Goal: Task Accomplishment & Management: Manage account settings

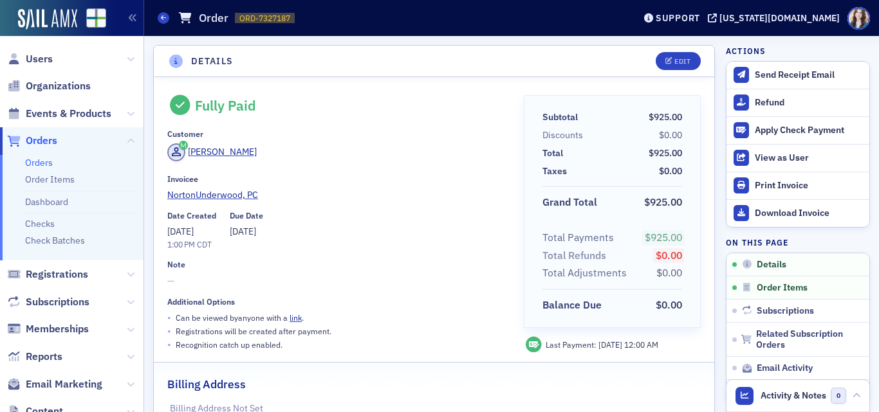
scroll to position [322, 0]
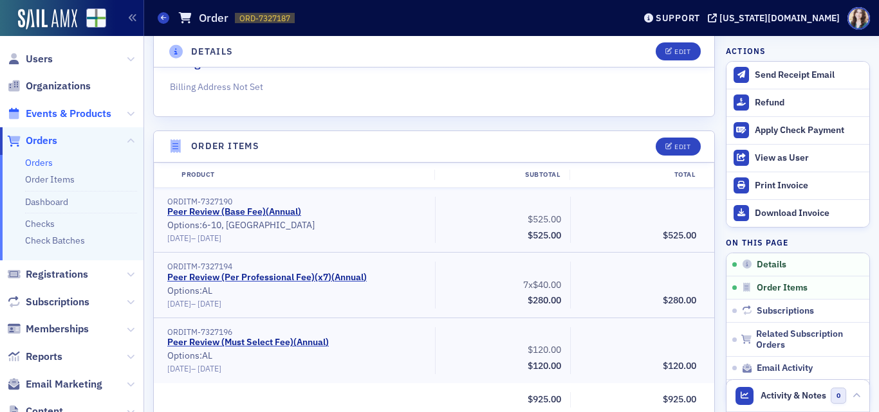
click at [48, 111] on span "Events & Products" at bounding box center [69, 114] width 86 height 14
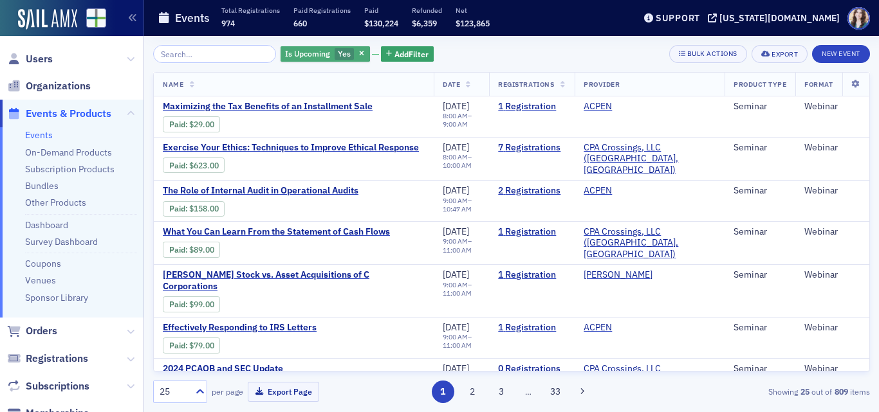
click at [338, 55] on span "Yes" at bounding box center [344, 53] width 13 height 10
click at [406, 55] on input "No" at bounding box center [406, 54] width 12 height 12
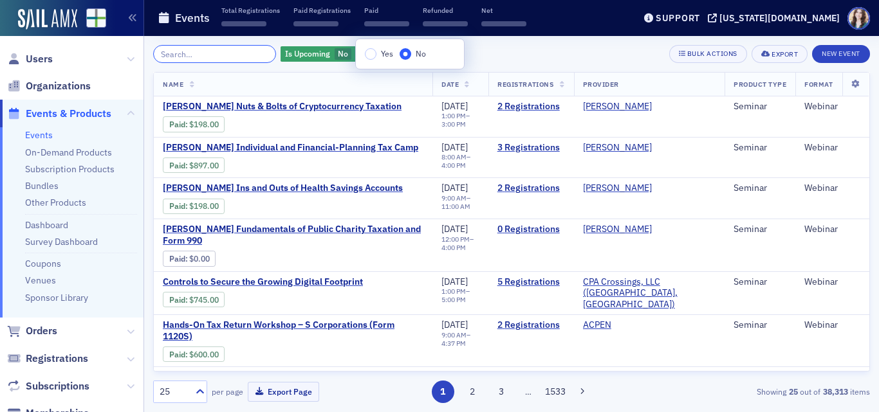
click at [243, 53] on input "search" at bounding box center [214, 54] width 123 height 18
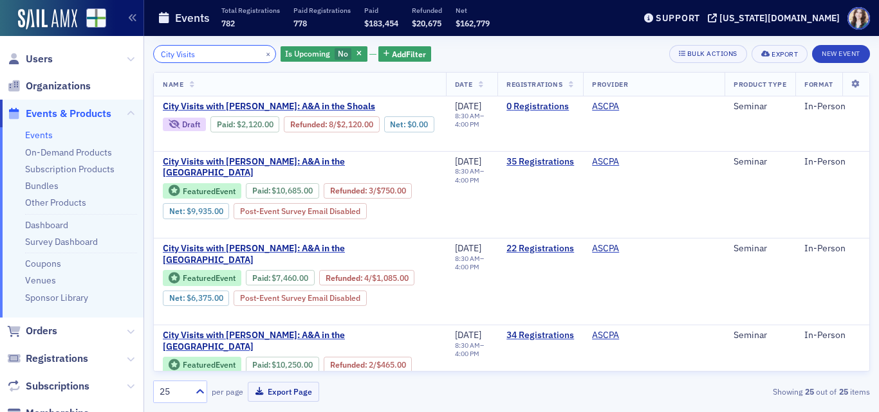
type input "City Visits"
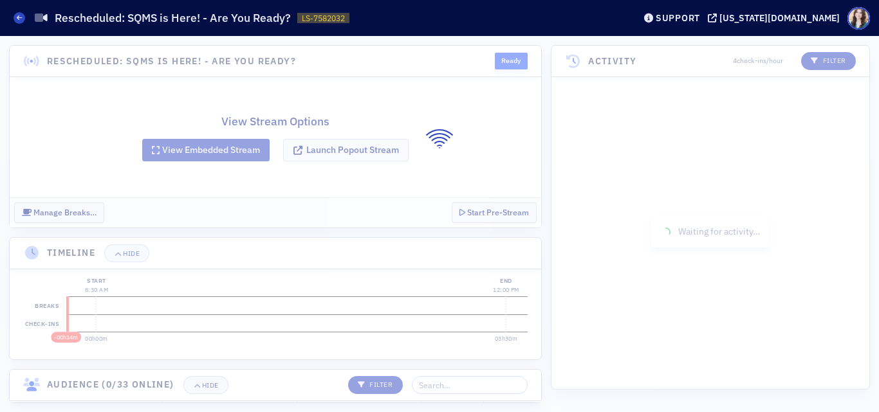
scroll to position [246, 0]
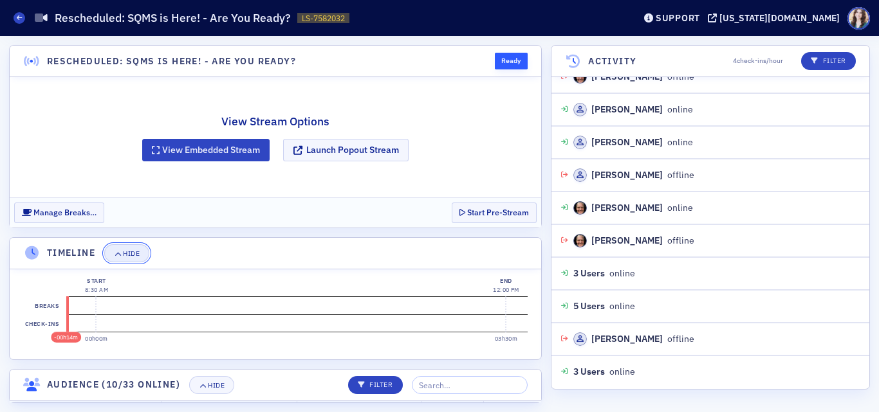
click at [135, 259] on button "Hide" at bounding box center [126, 254] width 45 height 18
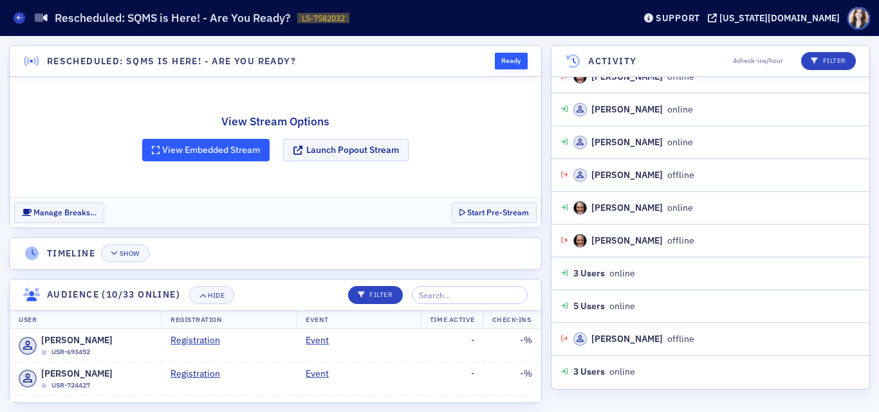
click at [237, 152] on button "View Embedded Stream" at bounding box center [205, 150] width 127 height 23
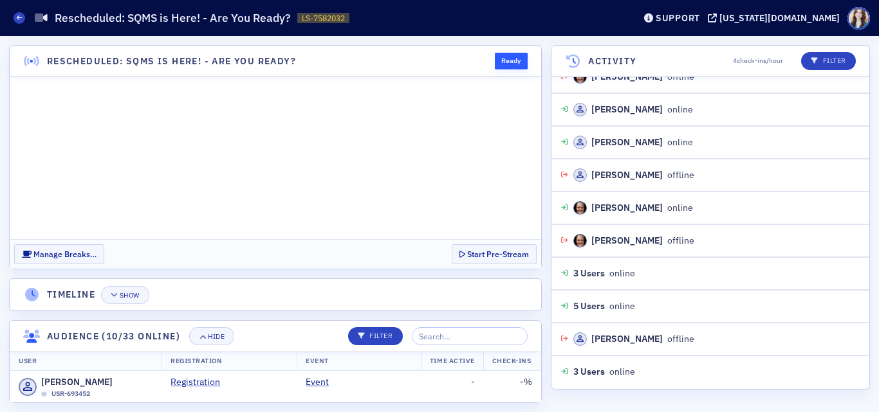
scroll to position [0, 0]
click at [221, 340] on div "Hide" at bounding box center [216, 336] width 17 height 7
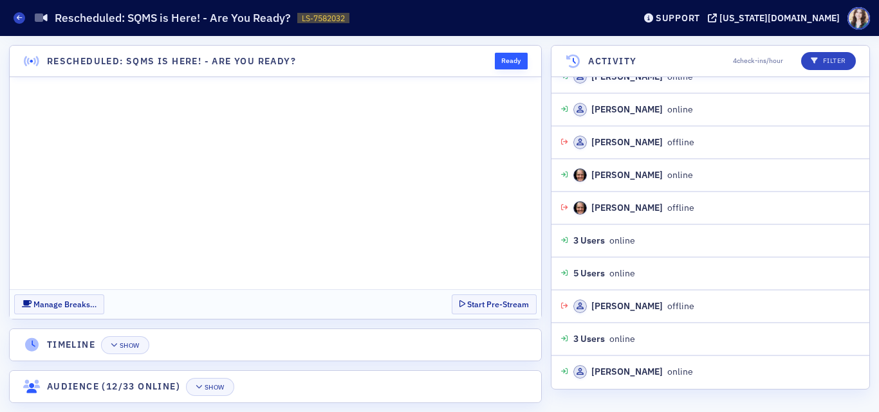
scroll to position [311, 0]
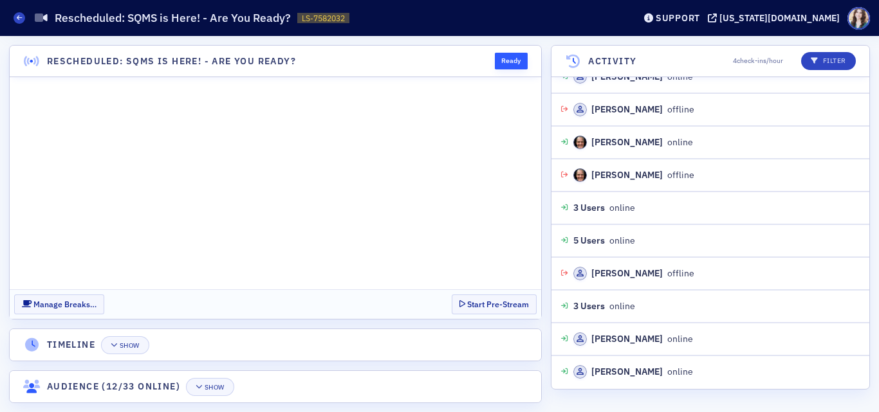
click at [441, 299] on section "Manage Breaks… Start Pre-Stream" at bounding box center [275, 305] width 531 height 30
click at [441, 296] on section "Manage Breaks… Start Pre-Stream" at bounding box center [275, 305] width 531 height 30
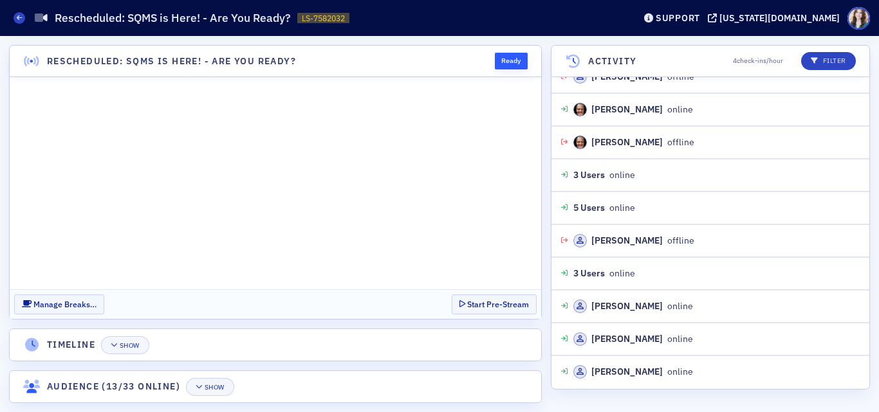
click at [483, 53] on header "Rescheduled: SQMS is Here! - Are You Ready? Ready" at bounding box center [275, 62] width 531 height 32
click at [485, 54] on header "Rescheduled: SQMS is Here! - Are You Ready? Ready" at bounding box center [275, 62] width 531 height 32
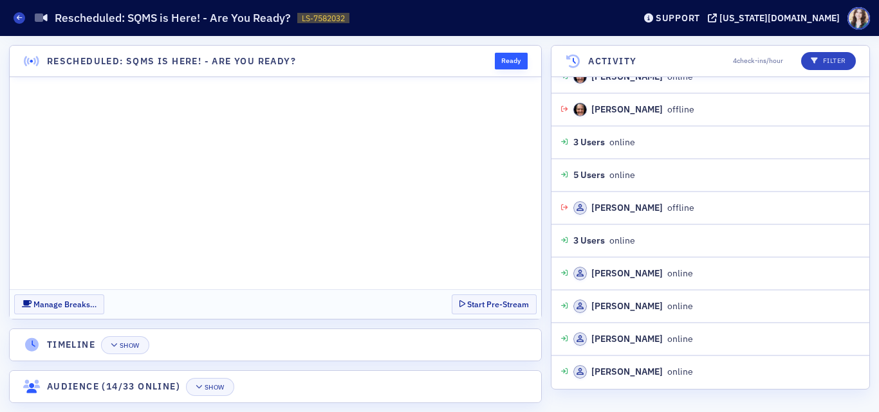
click at [484, 53] on header "Rescheduled: SQMS is Here! - Are You Ready? Ready" at bounding box center [275, 62] width 531 height 32
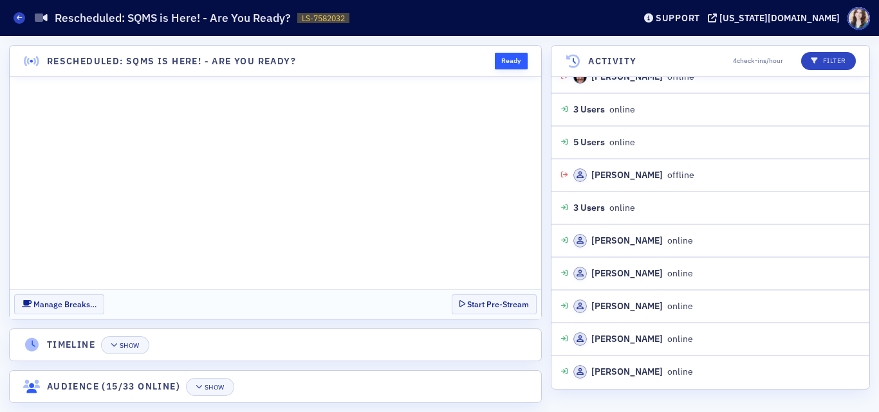
scroll to position [443, 0]
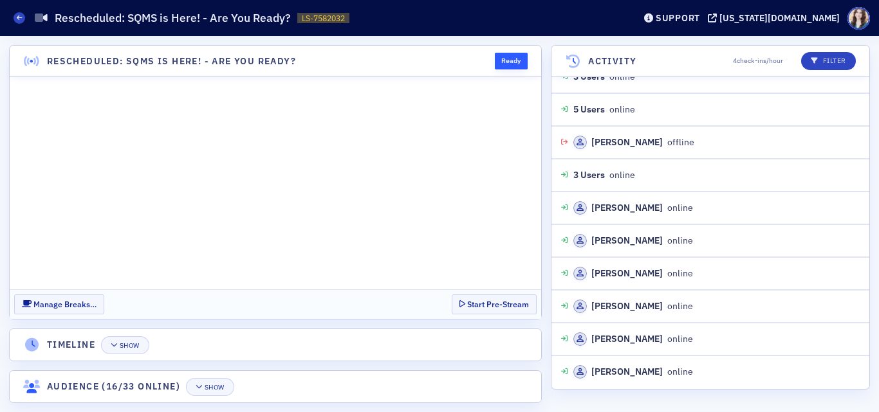
click at [441, 300] on section "Manage Breaks… Start Pre-Stream" at bounding box center [275, 305] width 531 height 30
click at [529, 54] on header "Rescheduled: SQMS is Here! - Are You Ready? Ready" at bounding box center [275, 62] width 531 height 32
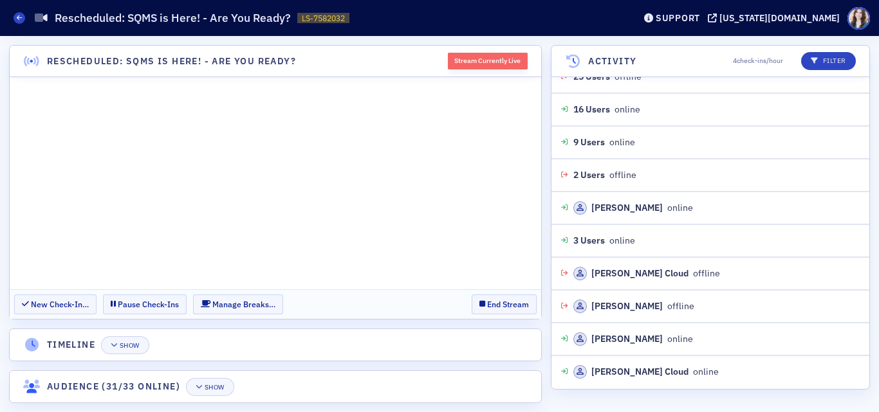
scroll to position [1493, 0]
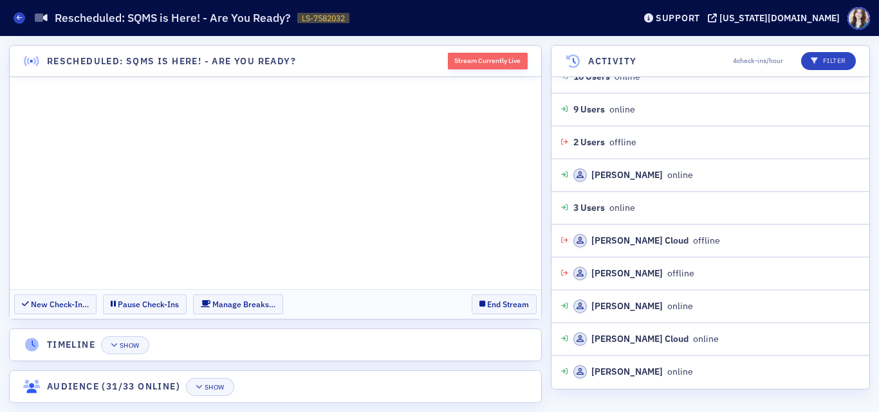
click at [284, 297] on section "New Check-In… Pause Check-Ins Manage Breaks… End Stream" at bounding box center [275, 305] width 531 height 30
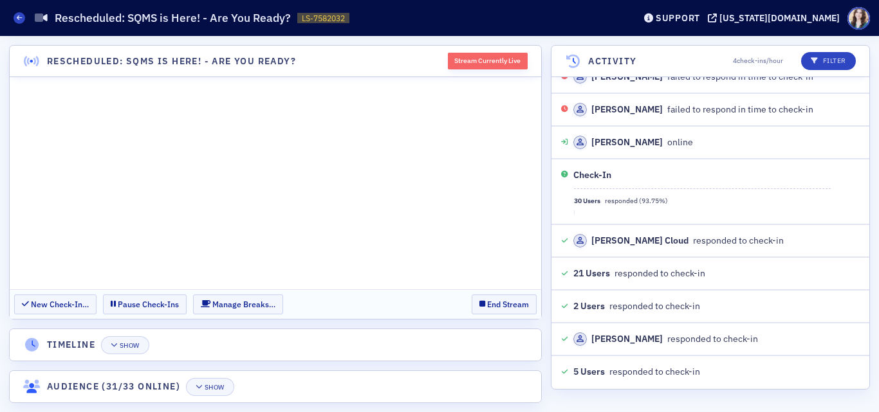
scroll to position [3661, 0]
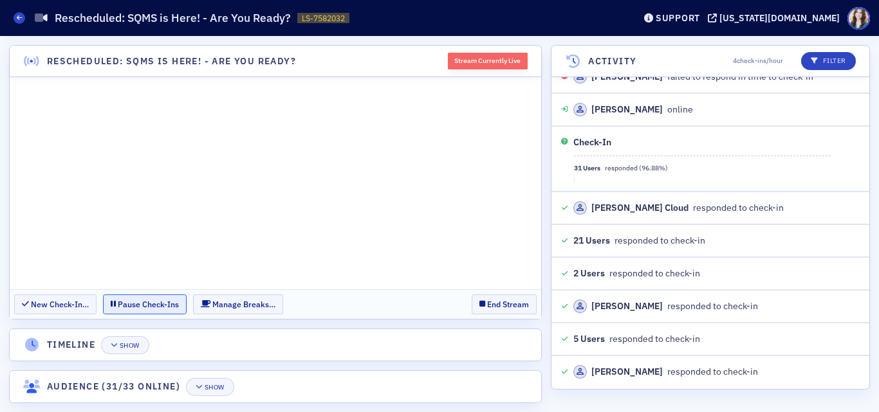
click at [176, 304] on button "Pause Check-Ins" at bounding box center [145, 305] width 84 height 20
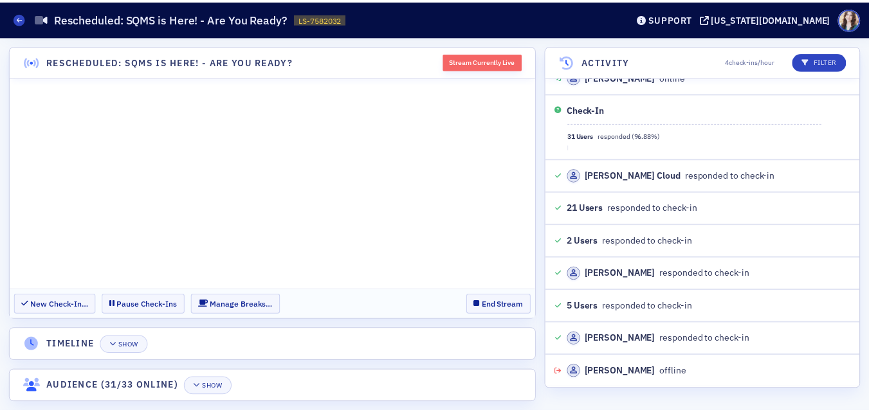
scroll to position [3727, 0]
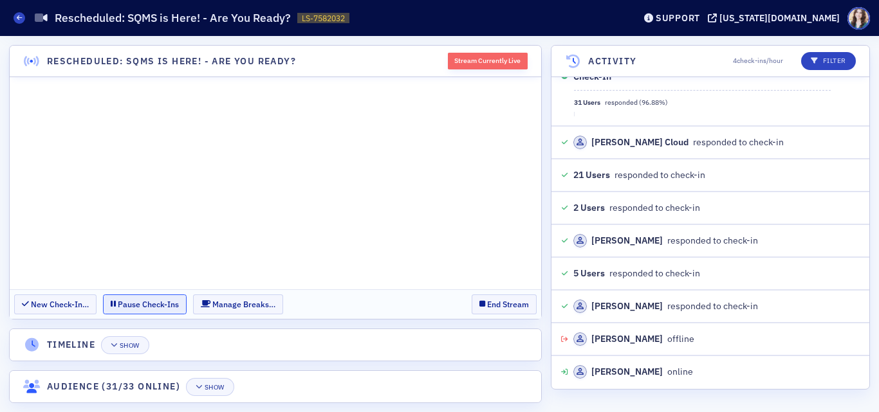
click at [162, 300] on button "Pause Check-Ins" at bounding box center [145, 305] width 84 height 20
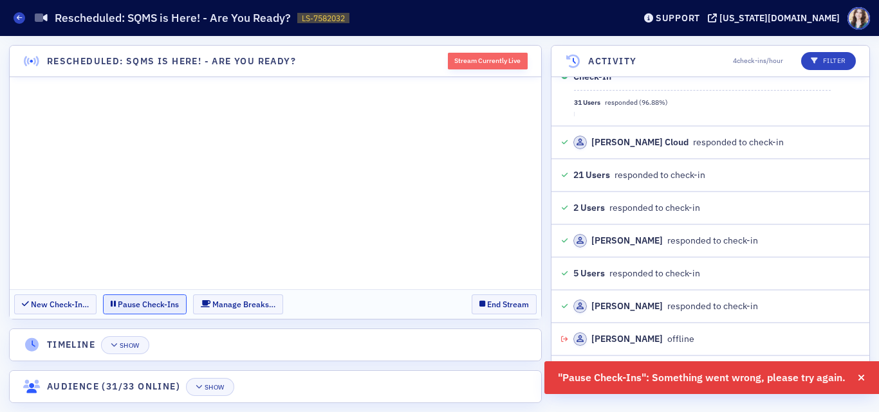
click at [154, 303] on button "Pause Check-Ins" at bounding box center [145, 305] width 84 height 20
click at [116, 345] on icon "button" at bounding box center [115, 345] width 8 height 7
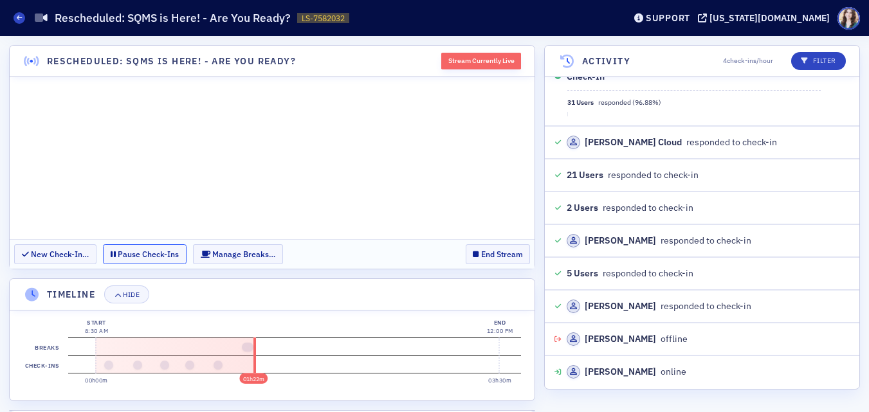
drag, startPoint x: 149, startPoint y: 261, endPoint x: 171, endPoint y: 304, distance: 48.3
click at [171, 304] on section "Rescheduled: SQMS is Here! - Are You Ready? Stream Currently Live New Check-In……" at bounding box center [272, 224] width 526 height 358
click at [213, 313] on div "01h22m Start 8:30 AM 00h00m End 12:00 PM 03h30m Breaks Check-ins" at bounding box center [272, 356] width 525 height 90
click at [160, 251] on button "Pause Check-Ins" at bounding box center [145, 255] width 84 height 20
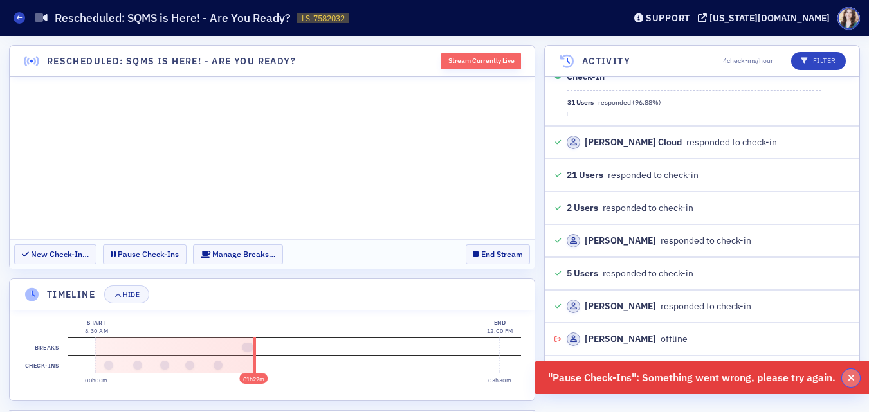
click at [858, 378] on button "button" at bounding box center [851, 378] width 18 height 18
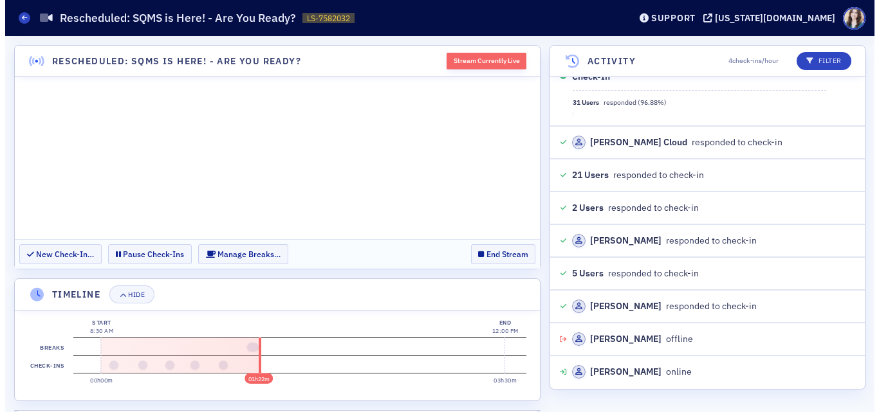
scroll to position [30, 0]
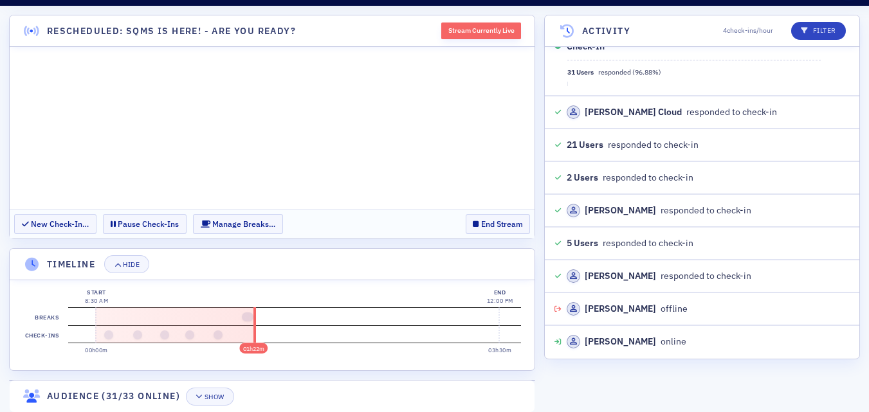
click at [61, 252] on header "Timeline Hide" at bounding box center [272, 265] width 525 height 32
click at [252, 320] on button at bounding box center [248, 317] width 12 height 9
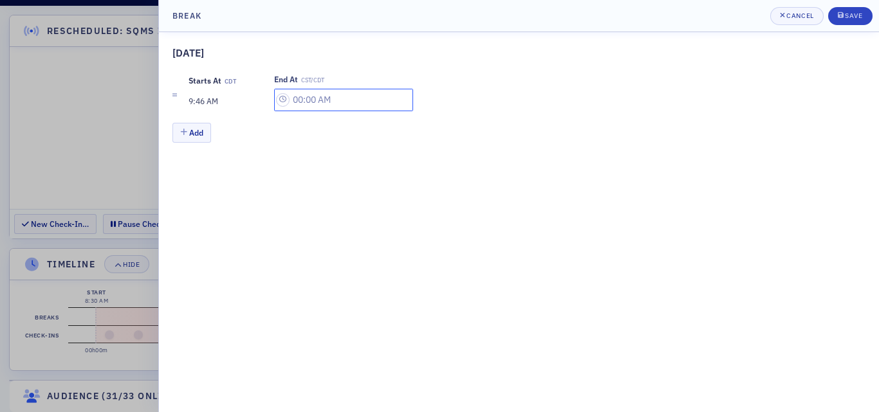
click at [300, 104] on input "text" at bounding box center [343, 100] width 139 height 23
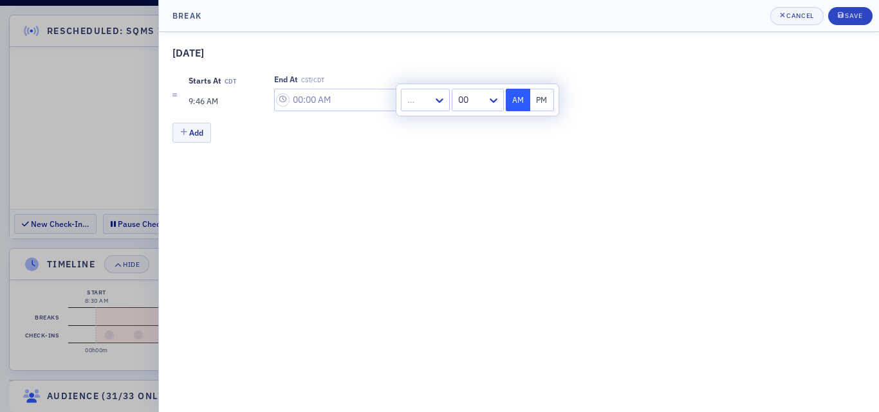
click at [422, 104] on div at bounding box center [419, 100] width 26 height 16
click at [416, 227] on div "9" at bounding box center [425, 221] width 32 height 14
click at [485, 104] on div at bounding box center [471, 100] width 30 height 16
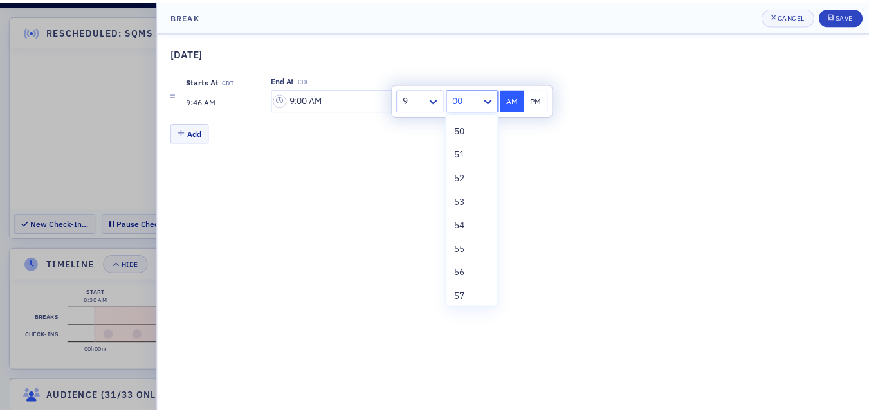
scroll to position [1194, 0]
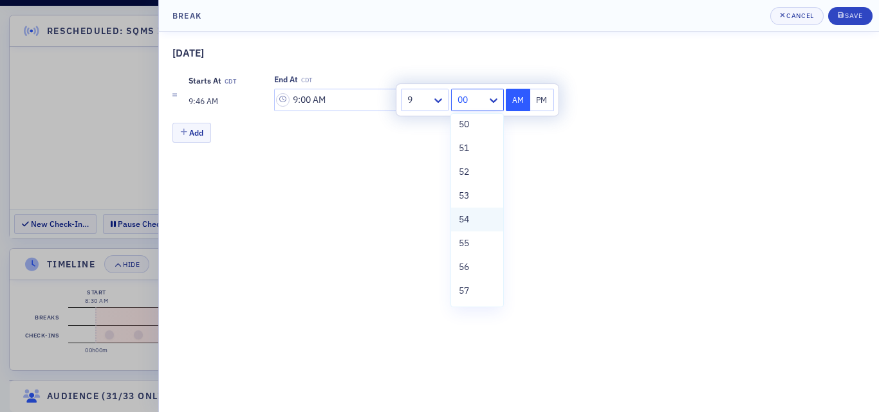
click at [474, 218] on div "54" at bounding box center [477, 220] width 36 height 14
type input "9:54 AM"
click at [273, 154] on div "9/4/2025 Starts at CDT 9:46 AM End at CDT 9:54 AM Add" at bounding box center [519, 222] width 720 height 380
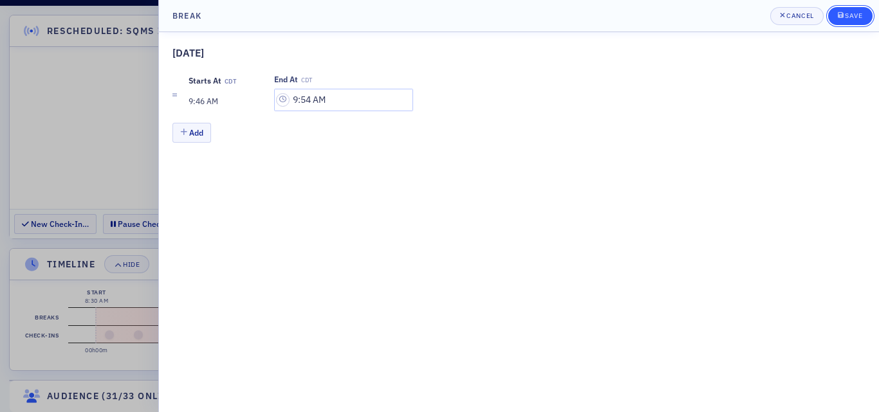
click at [864, 19] on button "Save" at bounding box center [850, 16] width 44 height 18
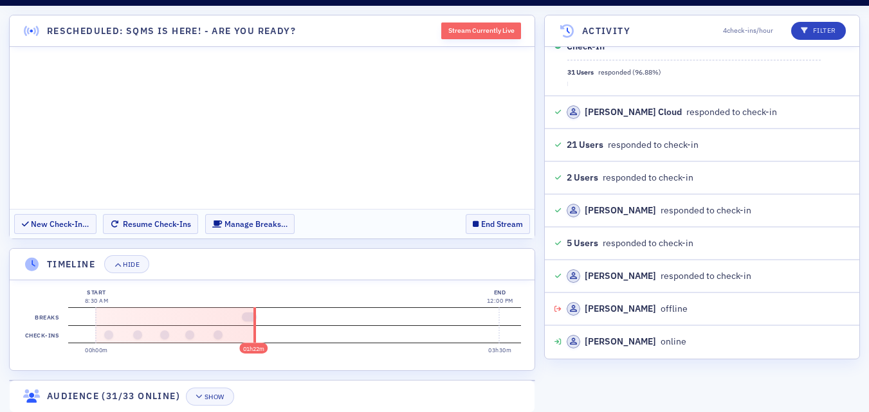
scroll to position [0, 0]
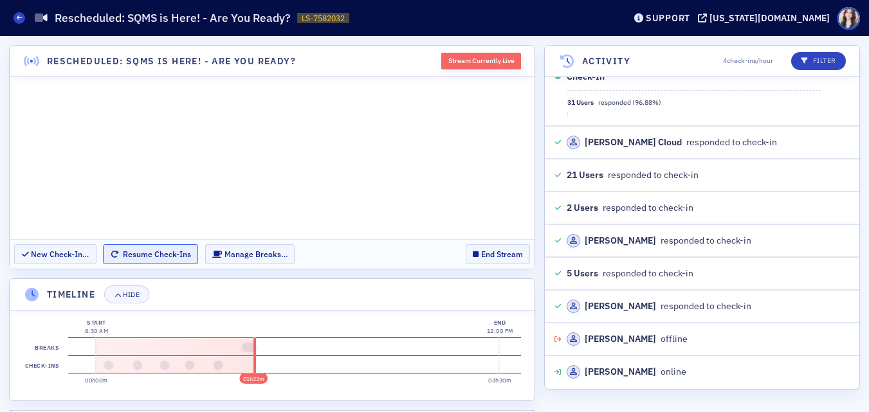
click at [168, 257] on button "Resume Check-Ins" at bounding box center [150, 255] width 95 height 20
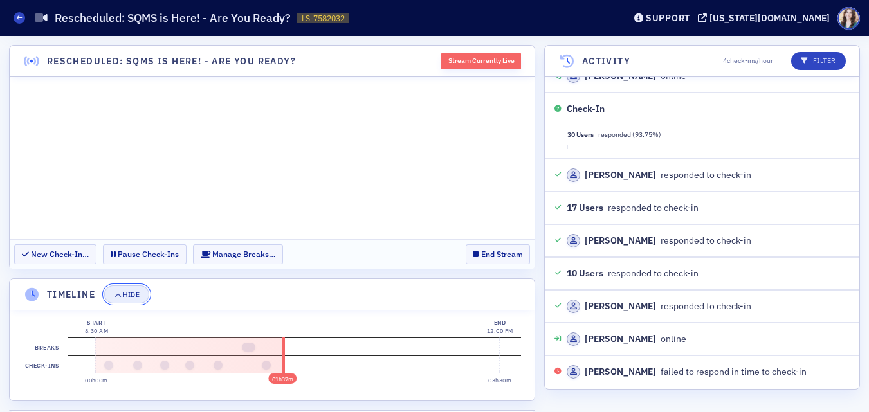
click at [142, 295] on button "Hide" at bounding box center [126, 295] width 45 height 18
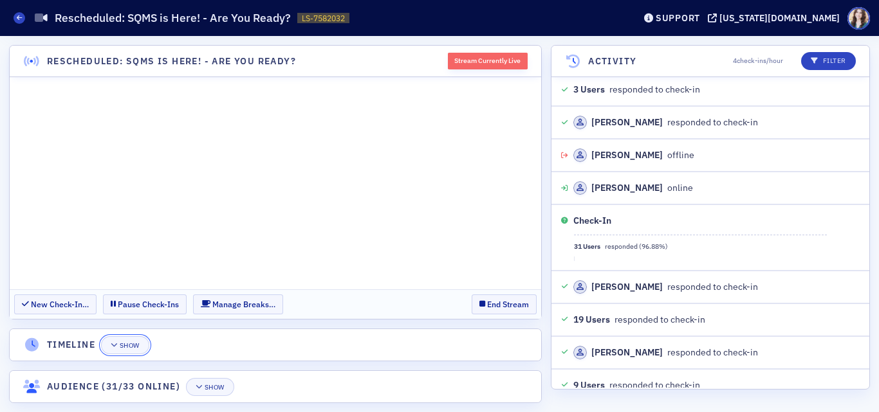
scroll to position [5239, 0]
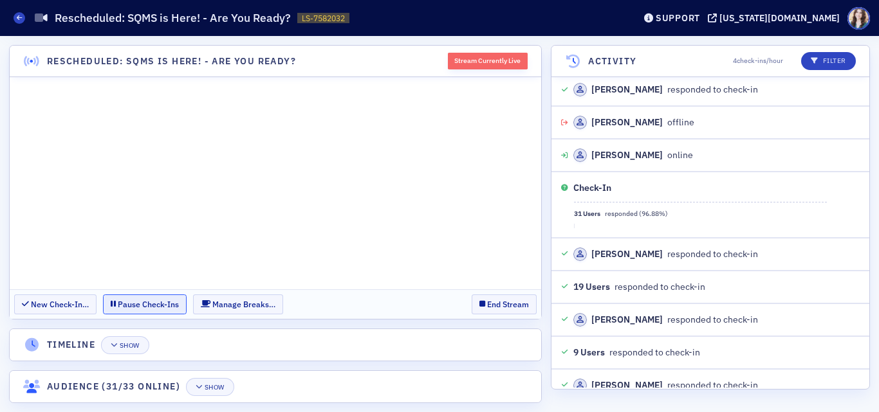
click at [180, 301] on button "Pause Check-Ins" at bounding box center [145, 305] width 84 height 20
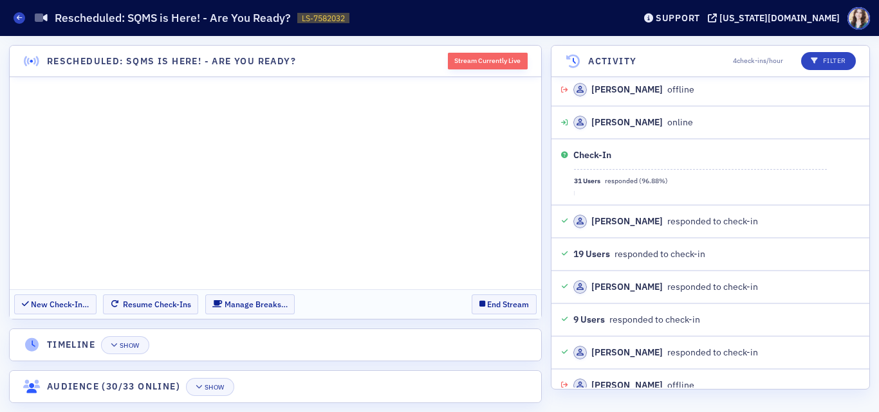
scroll to position [5305, 0]
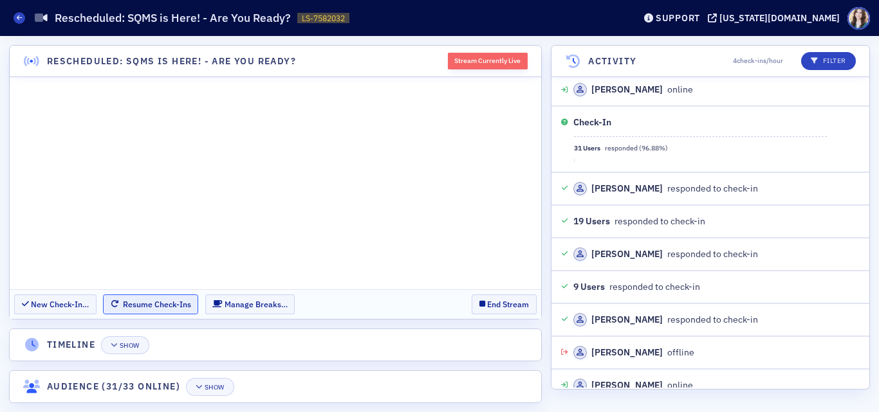
click at [166, 305] on button "Resume Check-Ins" at bounding box center [150, 305] width 95 height 20
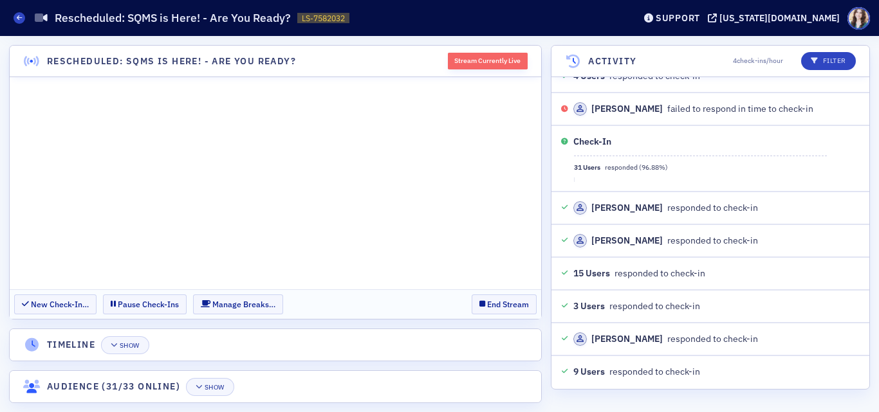
scroll to position [6620, 0]
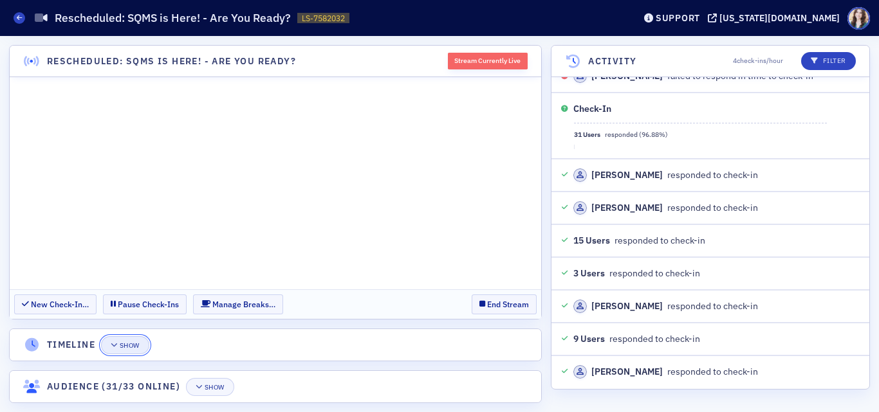
click at [140, 344] on div "Show" at bounding box center [130, 345] width 20 height 7
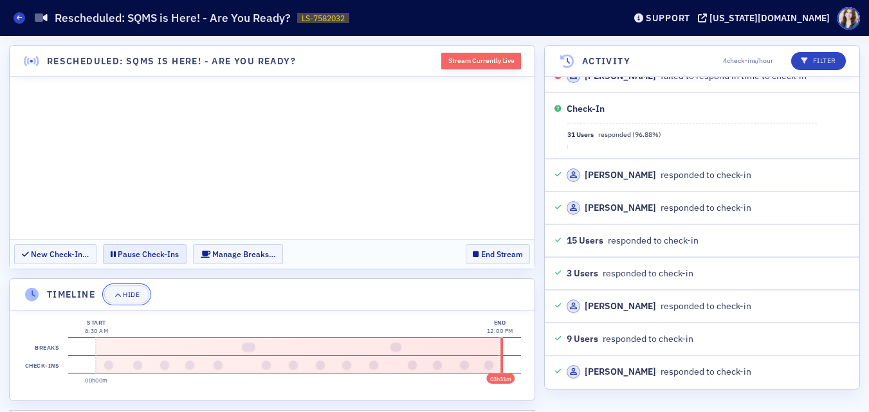
click at [136, 296] on div "Hide" at bounding box center [131, 294] width 17 height 7
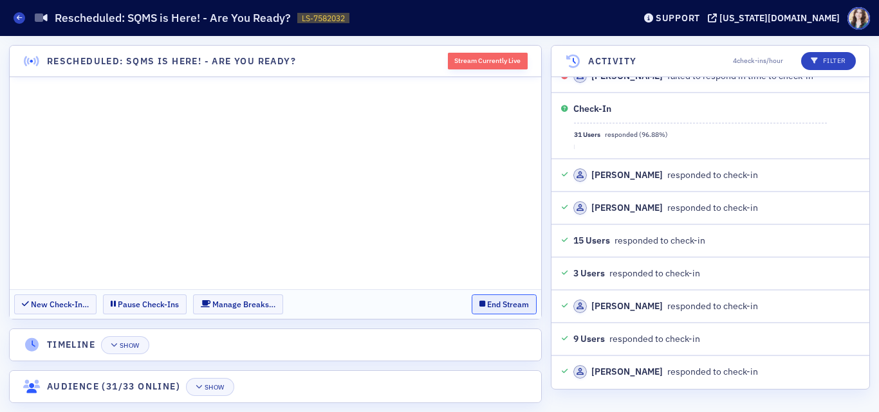
click at [518, 309] on button "End Stream" at bounding box center [504, 305] width 65 height 20
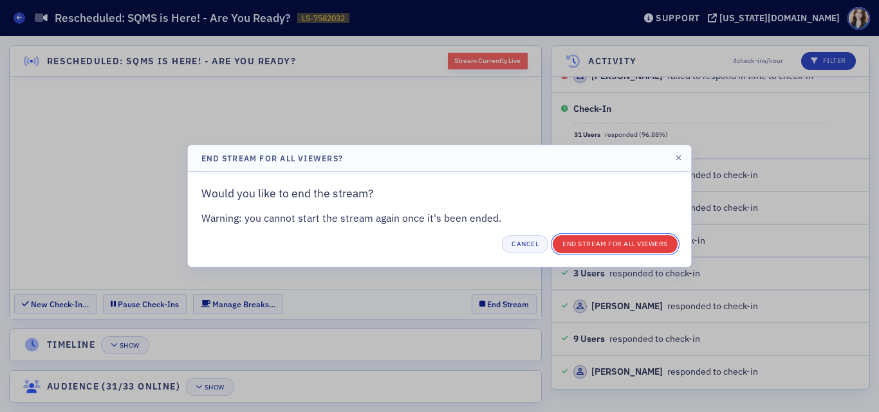
click at [596, 242] on button "End Stream for all Viewers" at bounding box center [615, 244] width 125 height 18
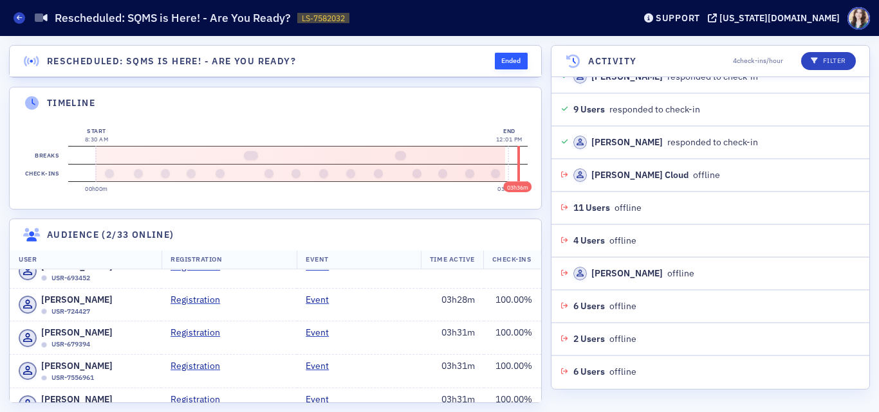
scroll to position [0, 0]
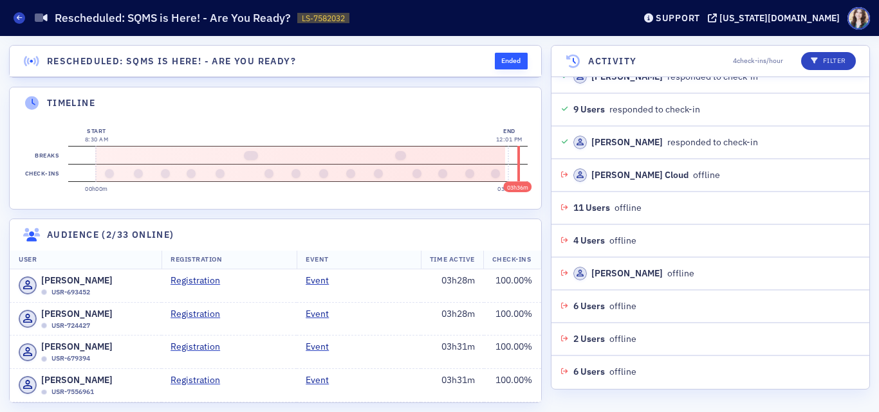
click at [289, 228] on header "Audience (2/33 online)" at bounding box center [275, 235] width 531 height 32
click at [462, 97] on header "Timeline" at bounding box center [275, 104] width 531 height 32
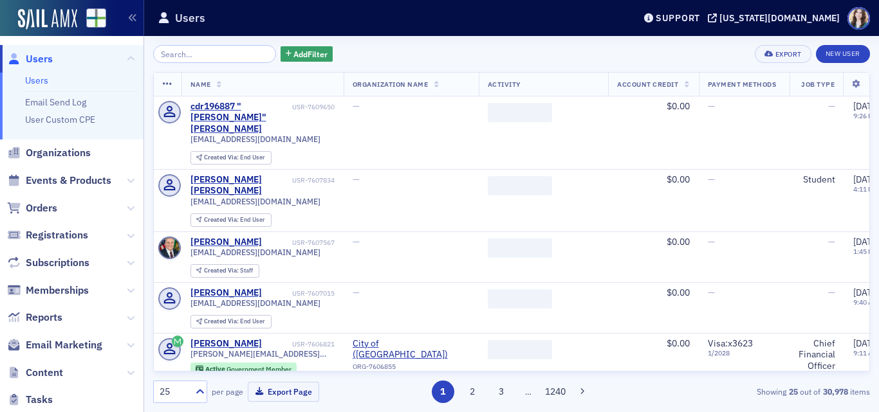
click at [85, 184] on span "Events & Products" at bounding box center [69, 181] width 86 height 14
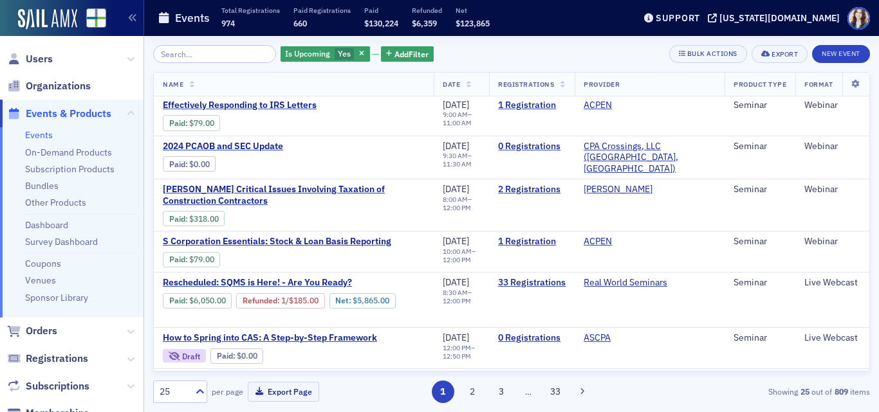
scroll to position [193, 0]
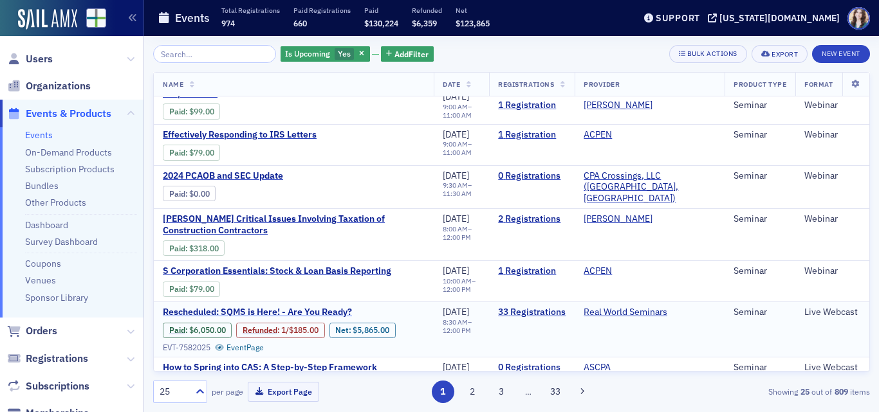
click at [342, 307] on span "Rescheduled: SQMS is Here! - Are You Ready?" at bounding box center [271, 313] width 216 height 12
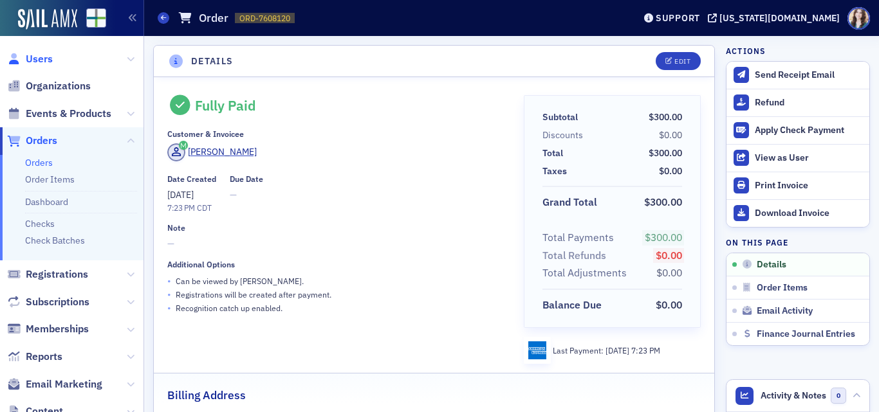
click at [46, 65] on span "Users" at bounding box center [39, 59] width 27 height 14
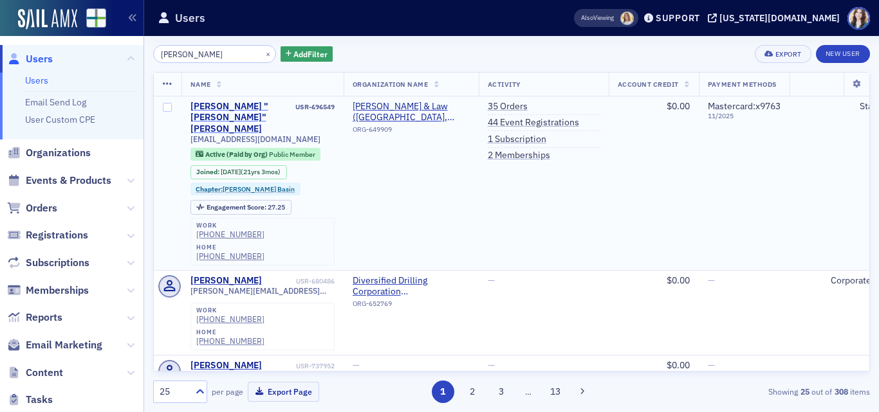
type input "[PERSON_NAME]"
click at [205, 106] on div "[PERSON_NAME] "[PERSON_NAME]" [PERSON_NAME]" at bounding box center [241, 118] width 103 height 34
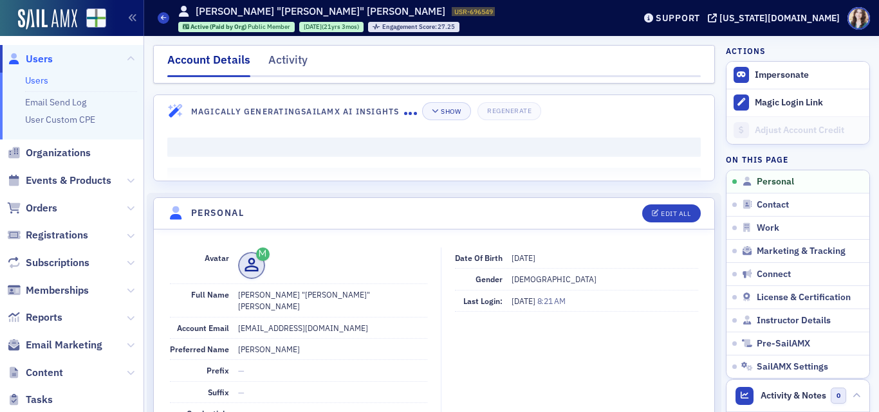
click at [275, 50] on div "Account Details Activity" at bounding box center [434, 64] width 562 height 39
click at [277, 55] on div "Activity" at bounding box center [287, 63] width 39 height 24
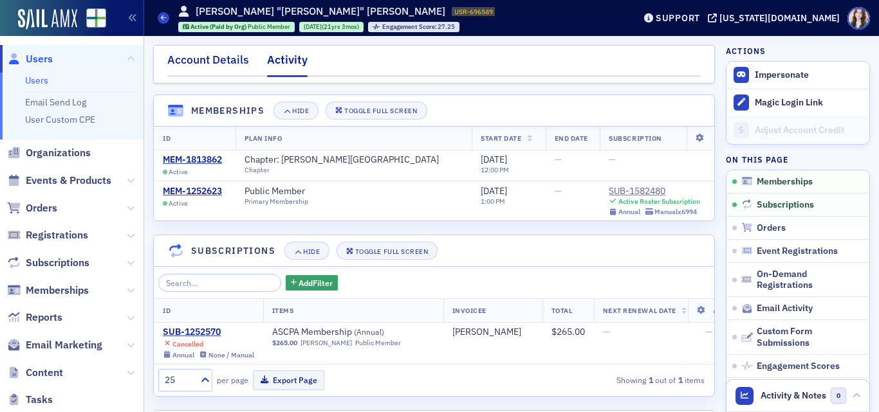
click at [210, 68] on div "Account Details" at bounding box center [208, 63] width 82 height 24
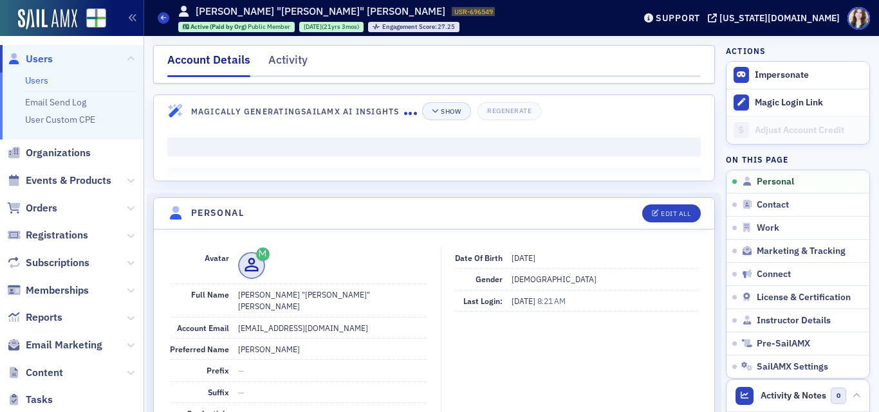
click at [288, 48] on div "Account Details Activity" at bounding box center [434, 64] width 562 height 39
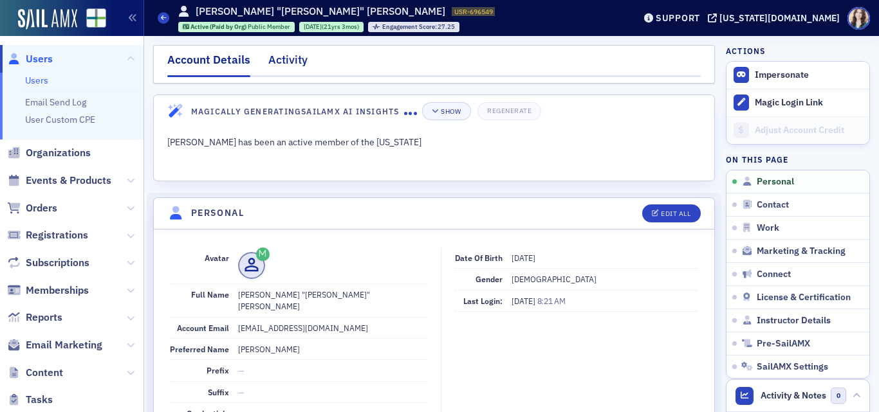
click at [288, 55] on div "Activity" at bounding box center [287, 63] width 39 height 24
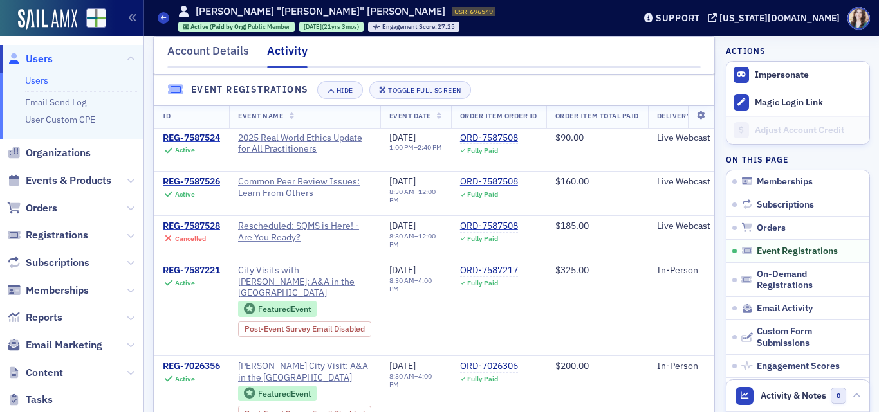
scroll to position [836, 0]
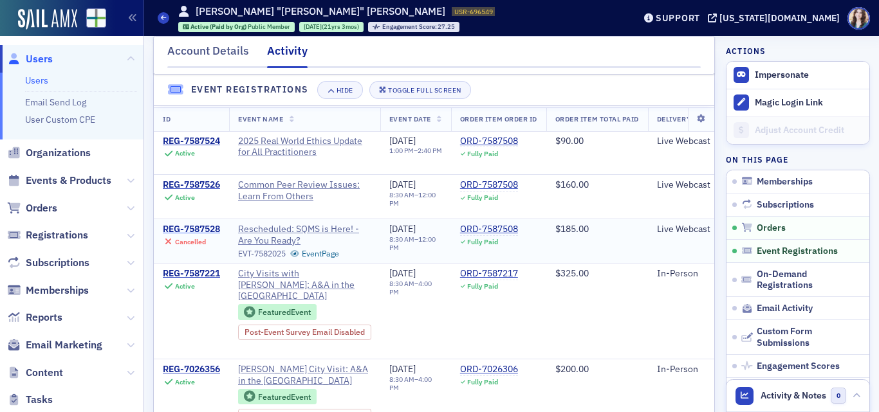
click at [207, 235] on div "REG-7587528" at bounding box center [191, 230] width 57 height 12
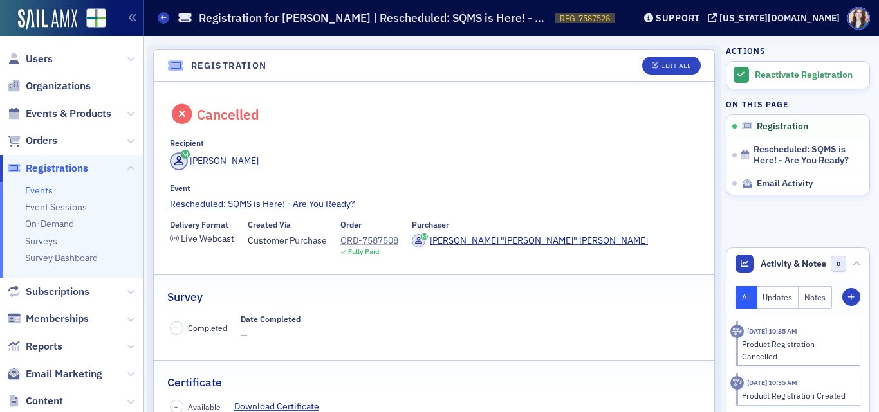
click at [371, 239] on div "ORD-7587508" at bounding box center [369, 241] width 58 height 14
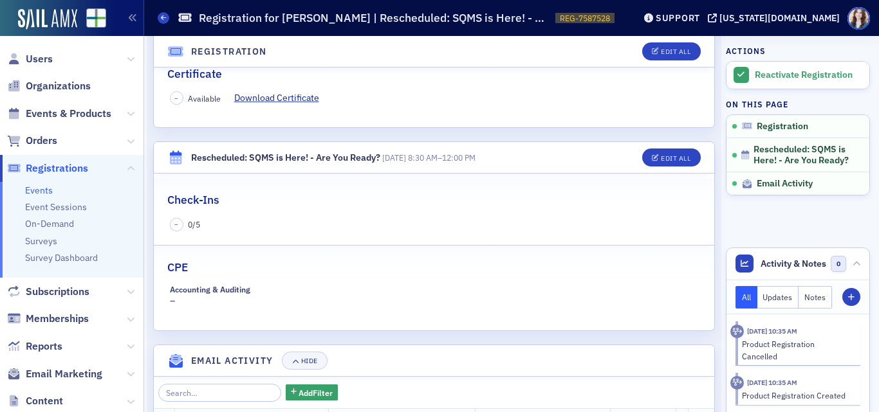
scroll to position [322, 0]
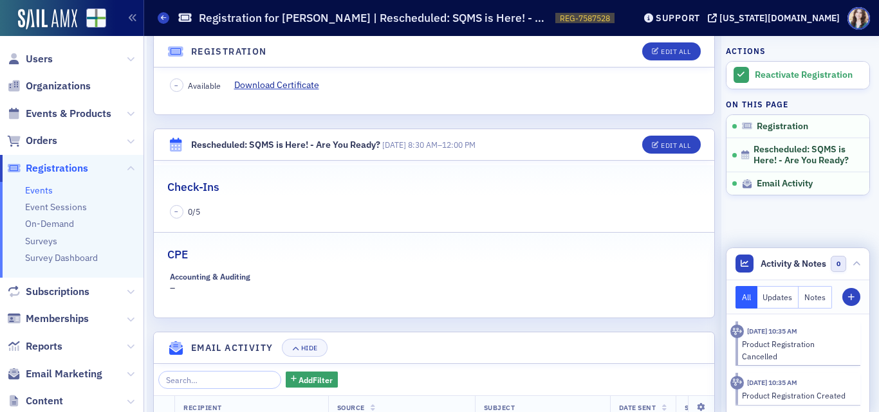
click at [777, 308] on button "Updates" at bounding box center [778, 297] width 42 height 23
click at [737, 308] on button "All" at bounding box center [746, 297] width 22 height 23
click at [779, 309] on button "Updates" at bounding box center [778, 297] width 42 height 23
click at [813, 309] on button "Notes" at bounding box center [814, 297] width 33 height 23
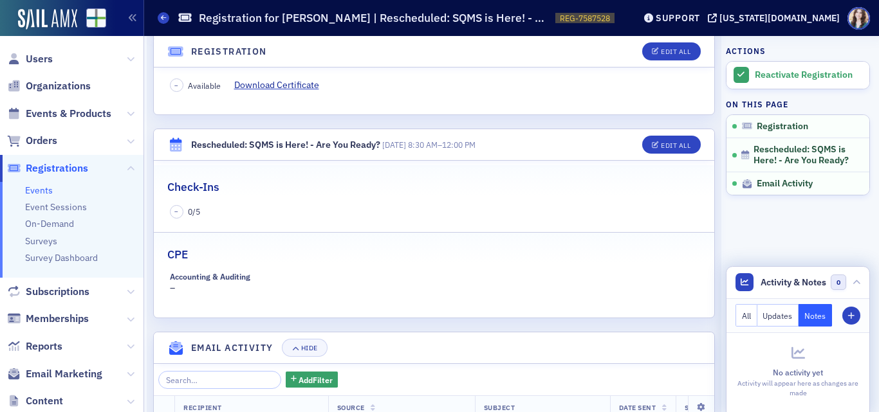
click at [735, 315] on button "All" at bounding box center [746, 315] width 22 height 23
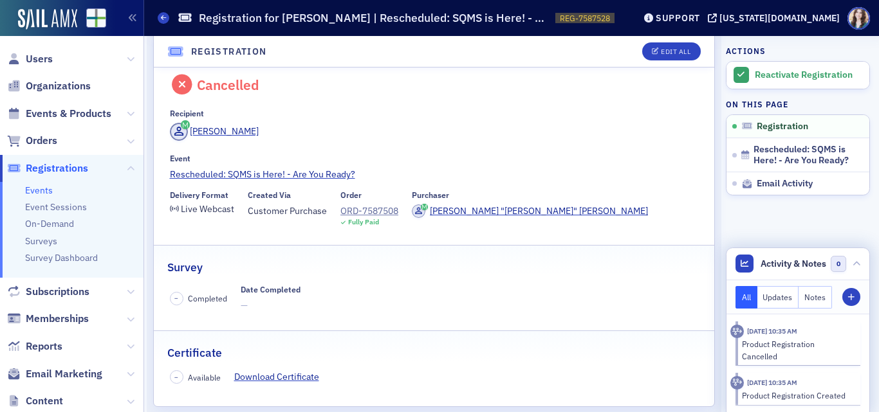
scroll to position [0, 0]
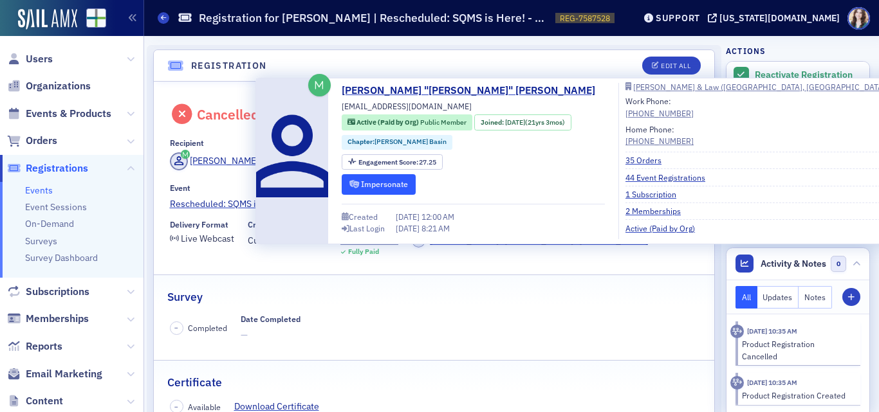
click at [382, 188] on button "Impersonate" at bounding box center [379, 184] width 74 height 20
click at [376, 178] on button "Impersonate" at bounding box center [379, 184] width 74 height 20
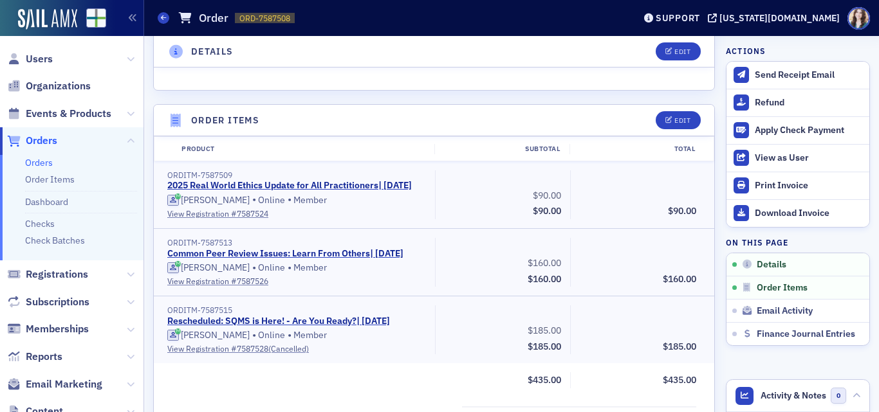
scroll to position [450, 0]
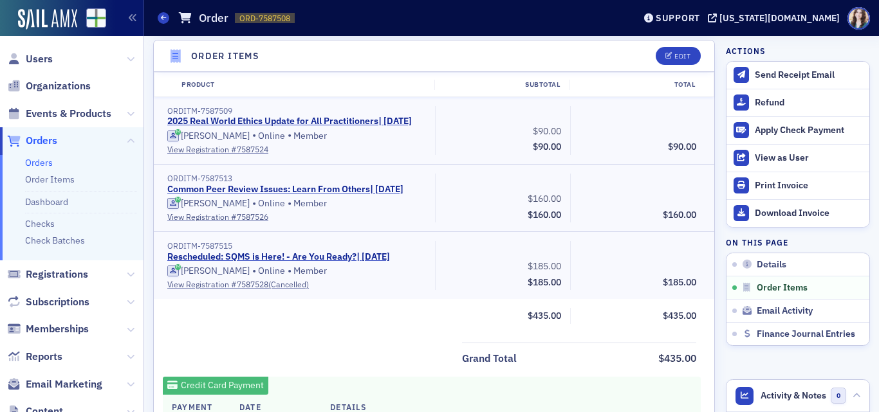
click at [470, 51] on header "Order Items Edit" at bounding box center [434, 57] width 560 height 32
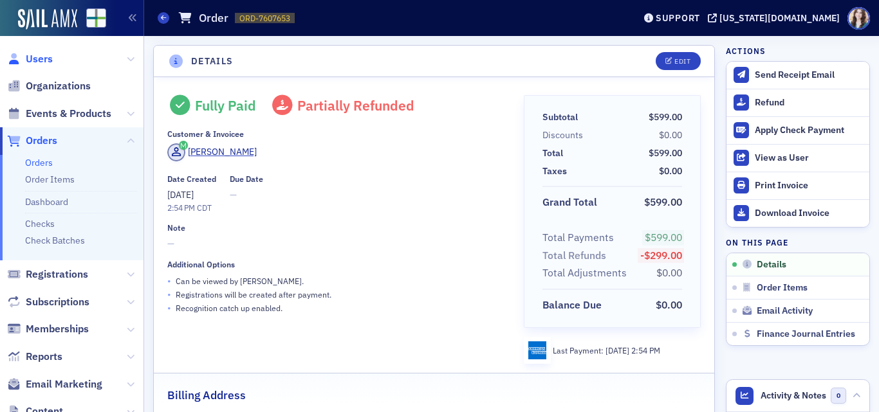
click at [37, 64] on span "Users" at bounding box center [39, 59] width 27 height 14
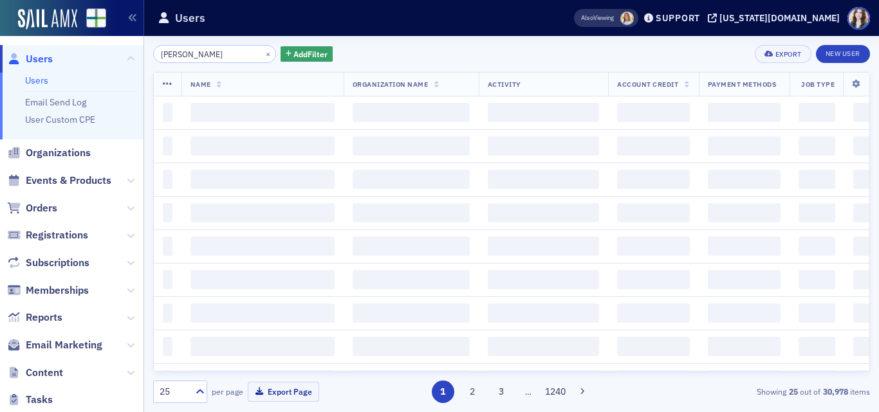
type input "David"
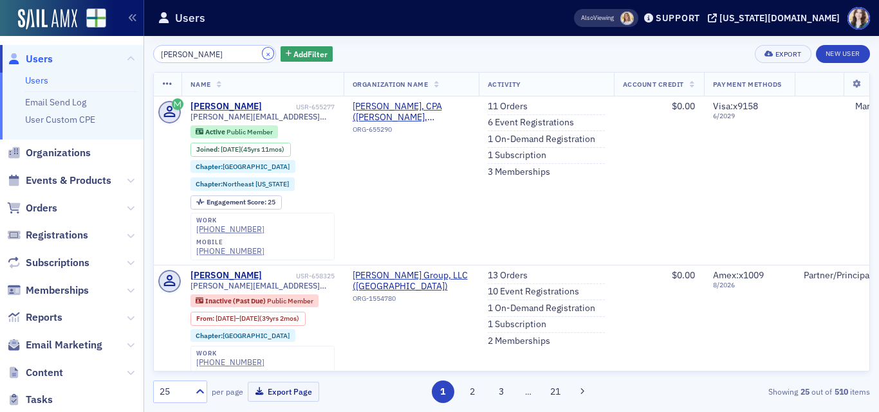
click at [263, 51] on button "×" at bounding box center [269, 54] width 12 height 12
click at [366, 50] on div "× Add Filter Export New User" at bounding box center [511, 54] width 717 height 18
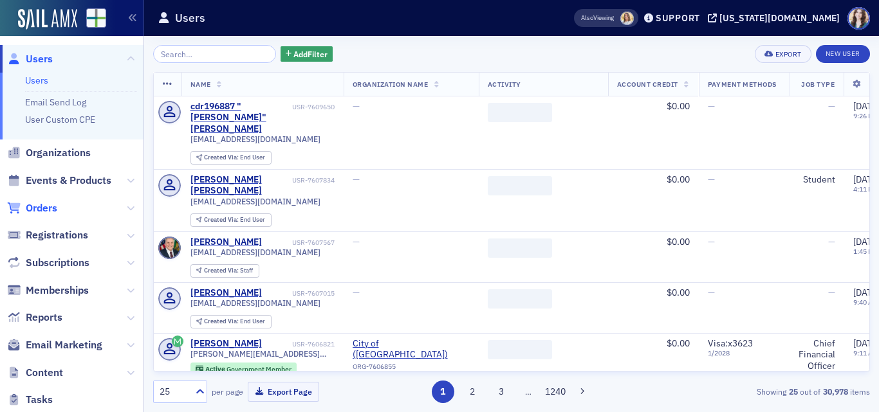
click at [53, 206] on span "Orders" at bounding box center [42, 208] width 32 height 14
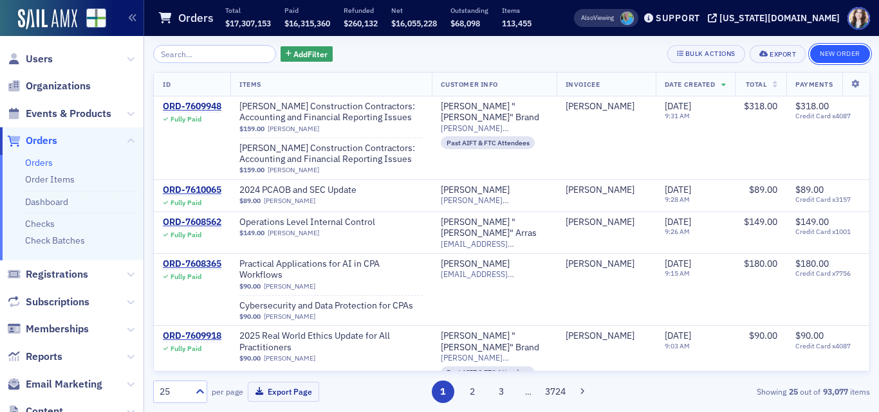
click at [851, 56] on button "New Order" at bounding box center [840, 54] width 60 height 18
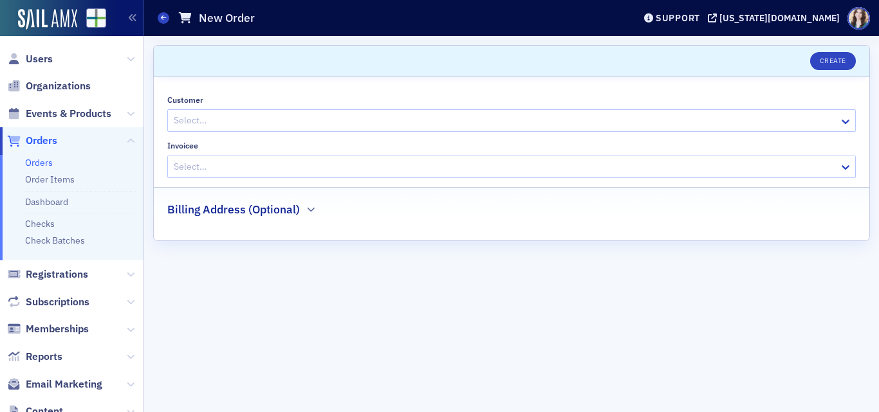
click at [239, 125] on div at bounding box center [504, 121] width 665 height 16
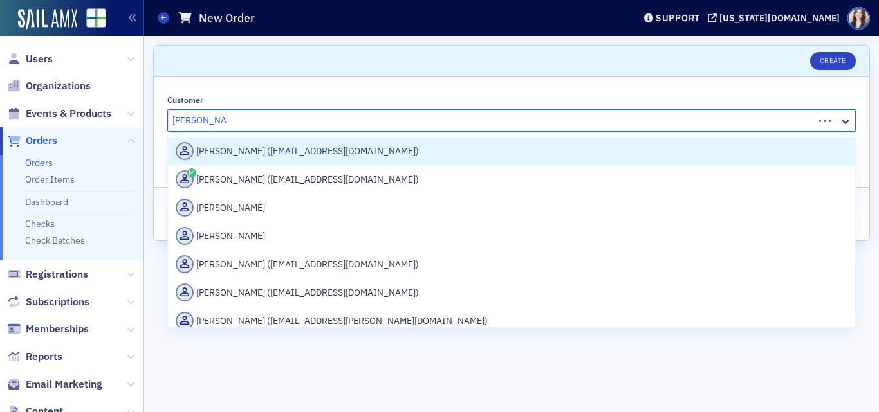
type input "Harry Stevens"
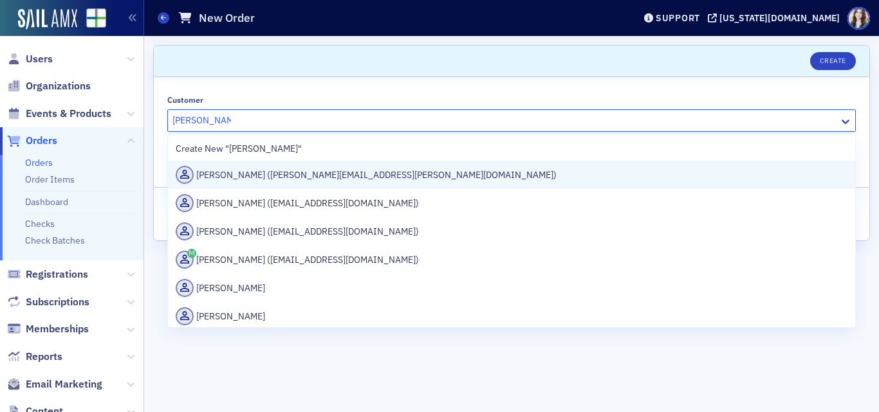
click at [433, 174] on div "Harry Stevens (harry.stevens@wws.cpa)" at bounding box center [512, 175] width 672 height 18
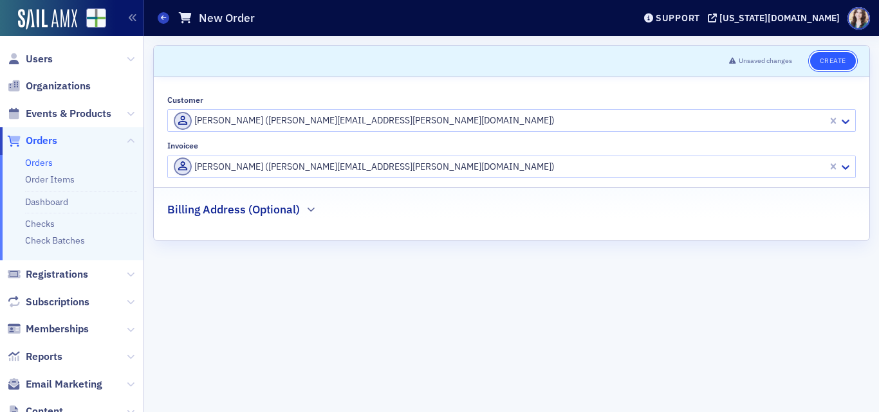
click at [840, 61] on button "Create" at bounding box center [833, 61] width 46 height 18
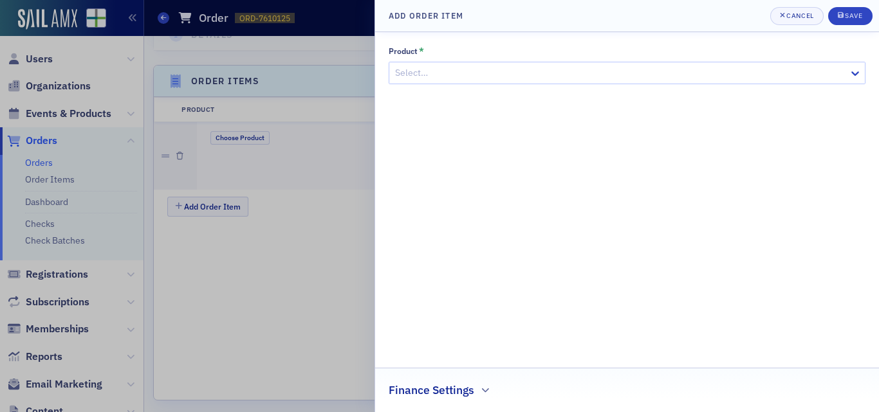
scroll to position [394, 0]
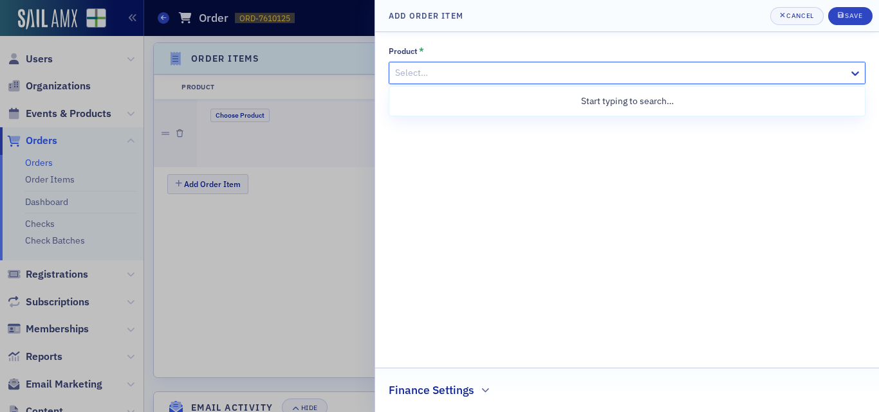
click at [590, 78] on div at bounding box center [621, 73] width 454 height 16
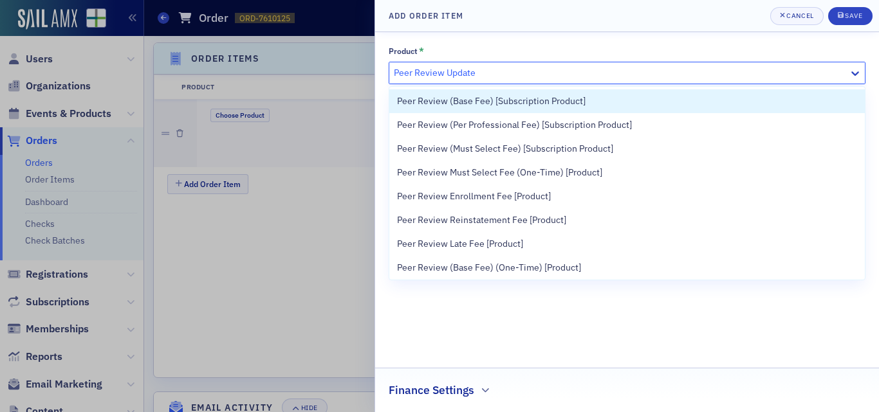
click at [394, 72] on input "Peer Review Update" at bounding box center [436, 73] width 84 height 14
type input "AICPA Peer Review Update"
click at [553, 68] on div at bounding box center [621, 73] width 454 height 16
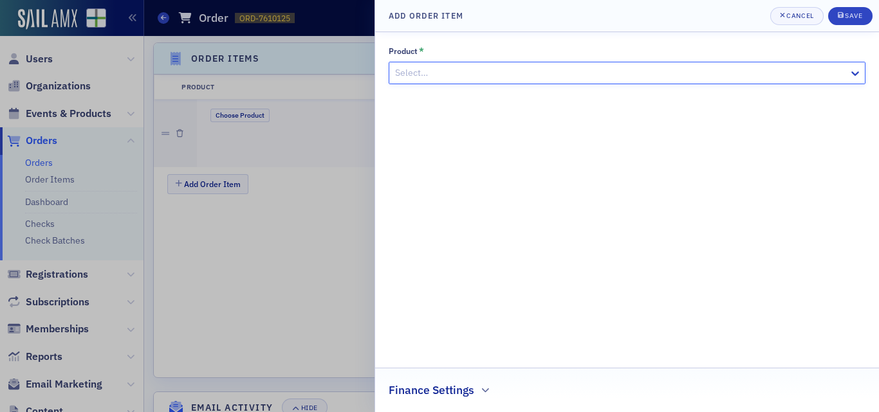
click at [523, 76] on div at bounding box center [621, 73] width 454 height 16
type input "AICPA Peer Review Update"
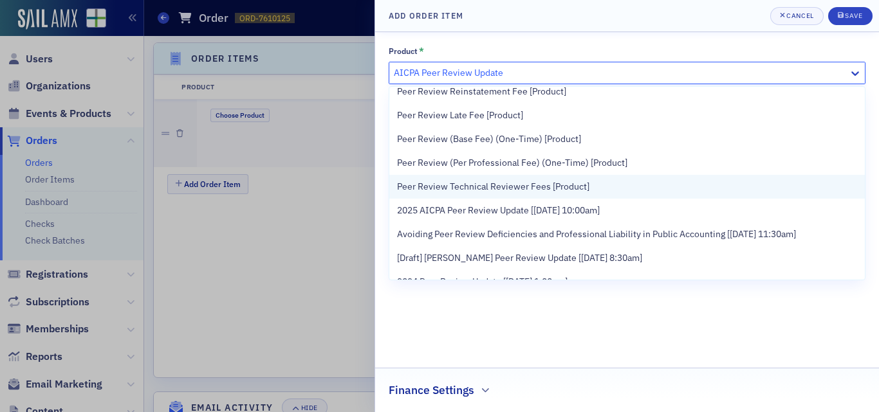
scroll to position [193, 0]
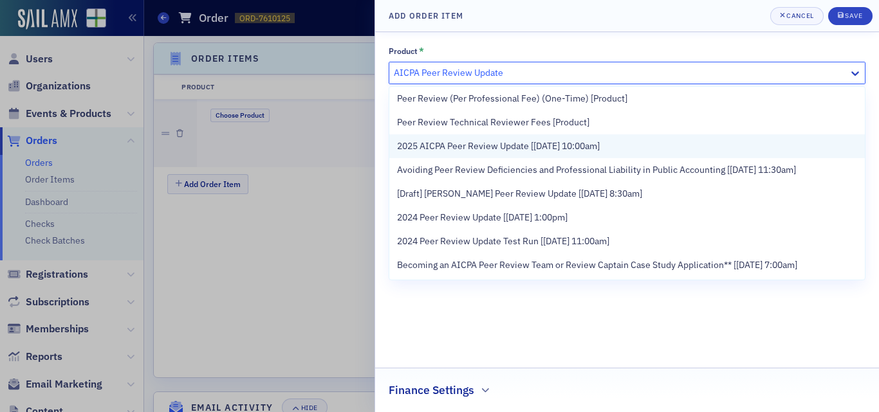
click at [651, 145] on div "2025 AICPA Peer Review Update [9/23/2025 10:00am]" at bounding box center [627, 147] width 460 height 14
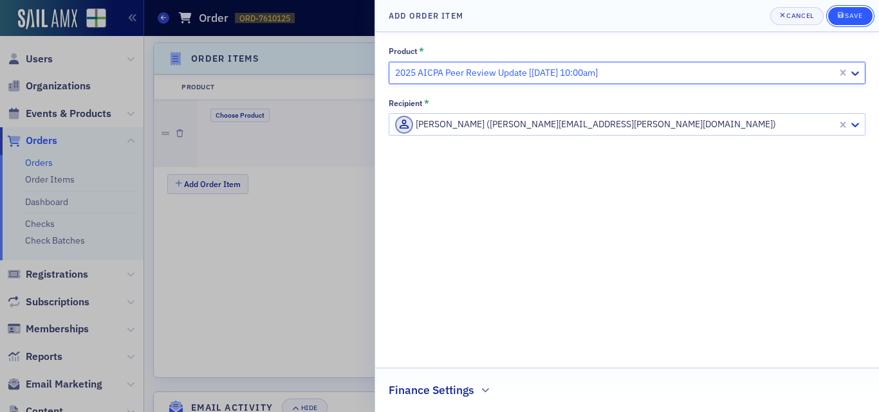
click at [859, 22] on button "Save" at bounding box center [850, 16] width 44 height 18
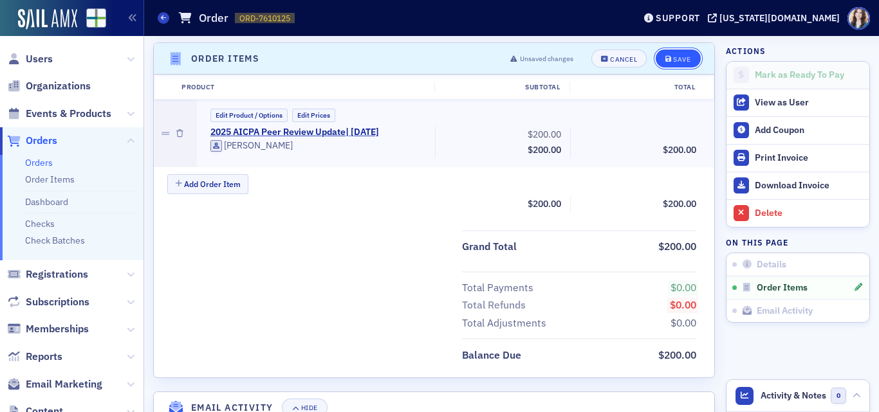
click at [679, 60] on div "Save" at bounding box center [681, 59] width 17 height 7
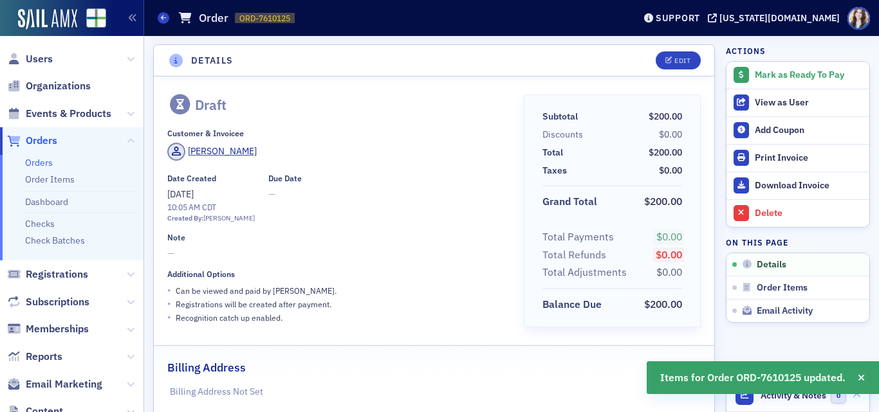
scroll to position [0, 0]
click at [676, 60] on div "Edit" at bounding box center [682, 61] width 16 height 7
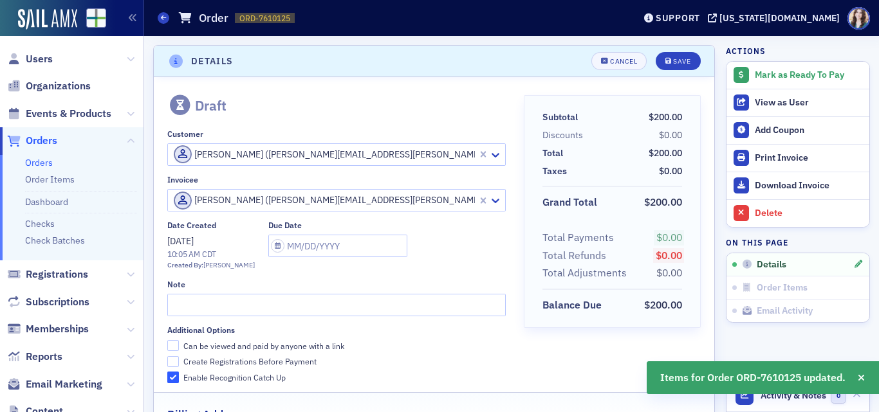
scroll to position [3, 0]
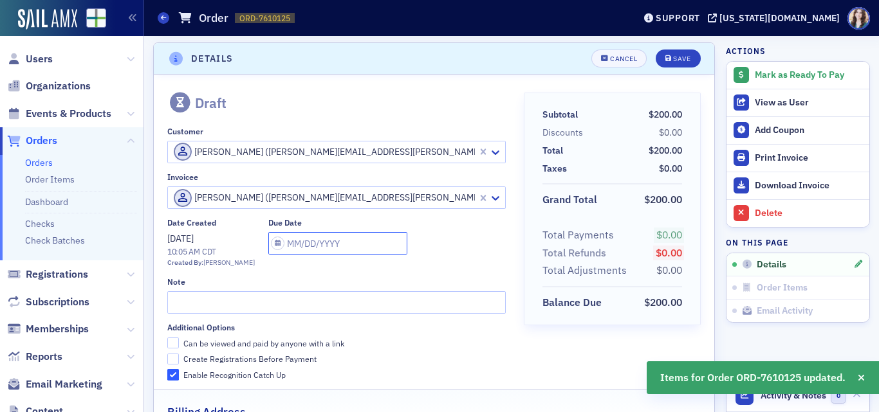
click at [334, 248] on input "text" at bounding box center [337, 243] width 139 height 23
select select "8"
select select "2025"
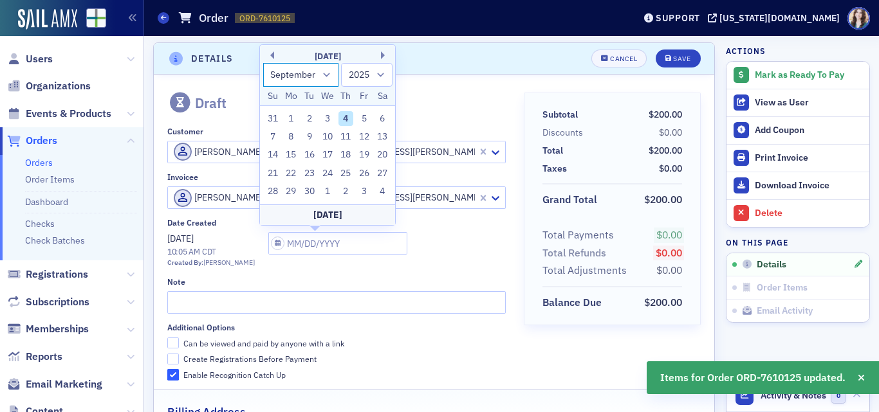
click at [326, 72] on select "January February March April May June July August September October November De…" at bounding box center [301, 75] width 76 height 24
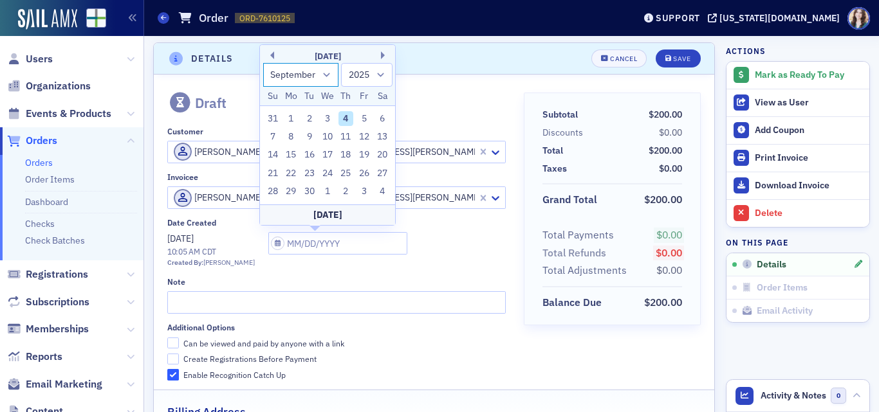
select select "9"
click at [263, 63] on select "January February March April May June July August September October November De…" at bounding box center [301, 75] width 76 height 24
click at [378, 119] on div "4" at bounding box center [381, 118] width 15 height 15
type input "10/04/2025"
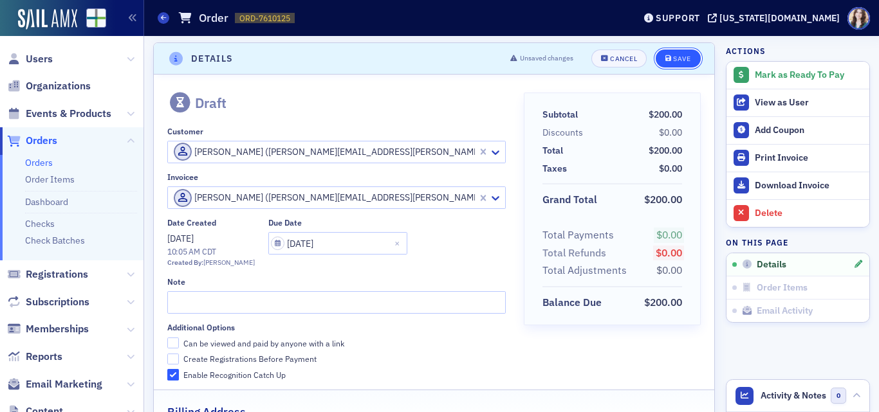
click at [667, 53] on button "Save" at bounding box center [678, 59] width 44 height 18
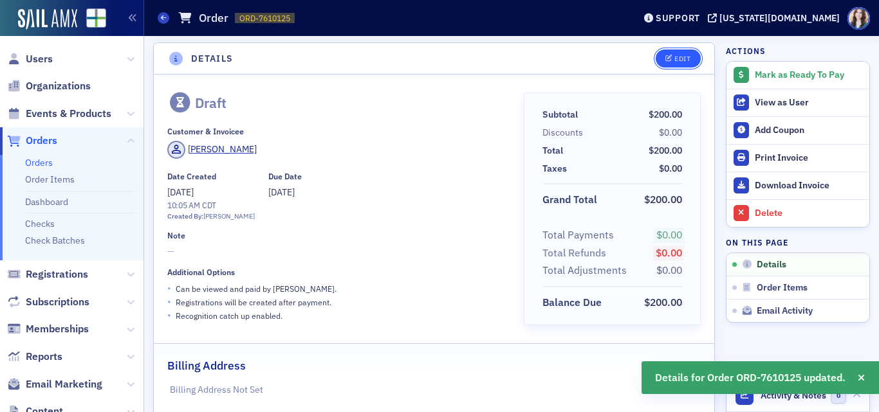
click at [673, 53] on button "Edit" at bounding box center [678, 59] width 44 height 18
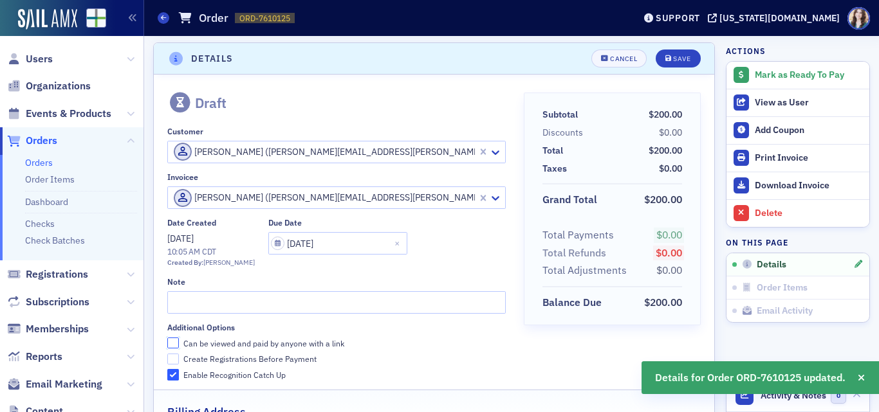
click at [172, 342] on input "Can be viewed and paid by anyone with a link" at bounding box center [173, 344] width 12 height 12
checkbox input "true"
click at [668, 53] on button "Save" at bounding box center [678, 59] width 44 height 18
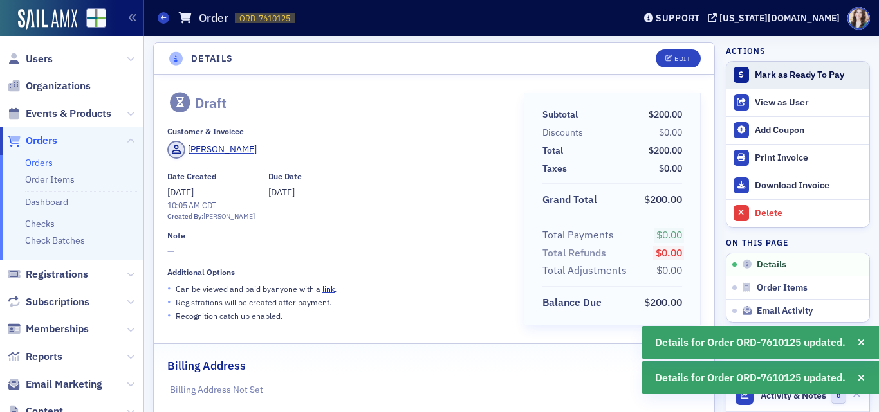
click at [777, 69] on button "Mark as Ready To Pay" at bounding box center [797, 75] width 143 height 27
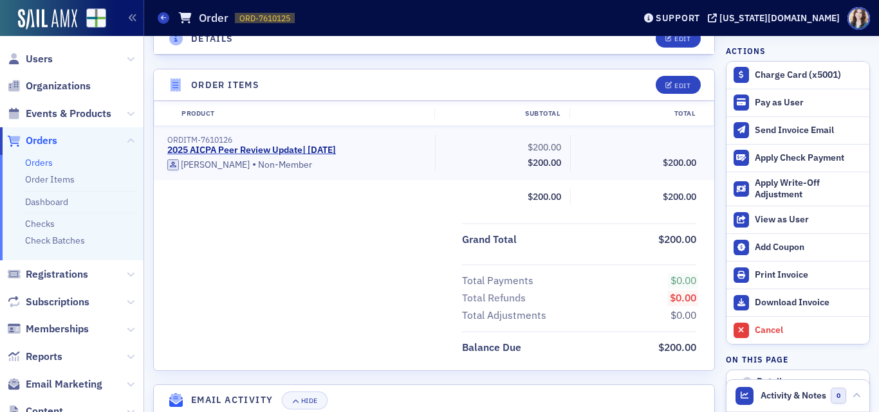
scroll to position [415, 0]
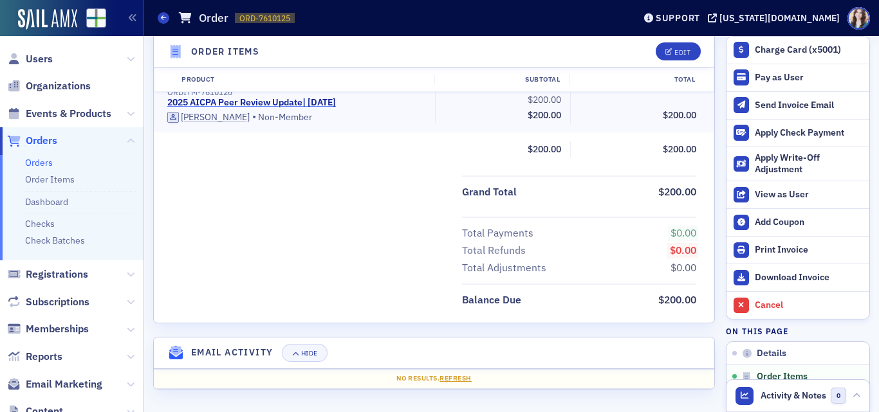
click at [298, 102] on link "2025 AICPA Peer Review Update | 9/23/2025" at bounding box center [251, 103] width 169 height 12
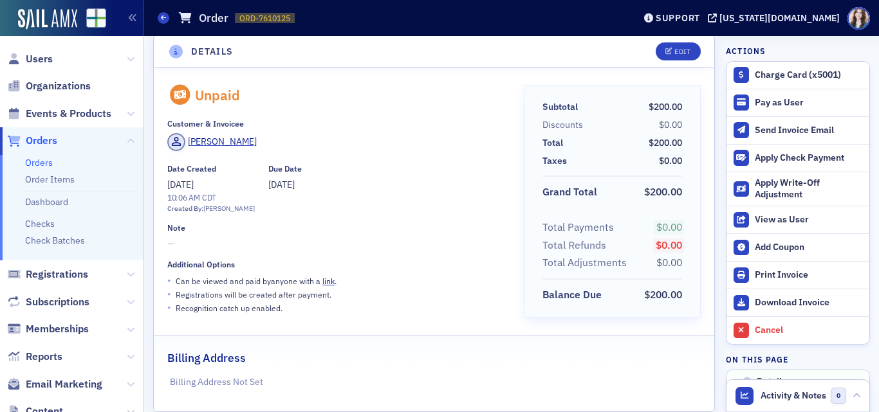
scroll to position [0, 0]
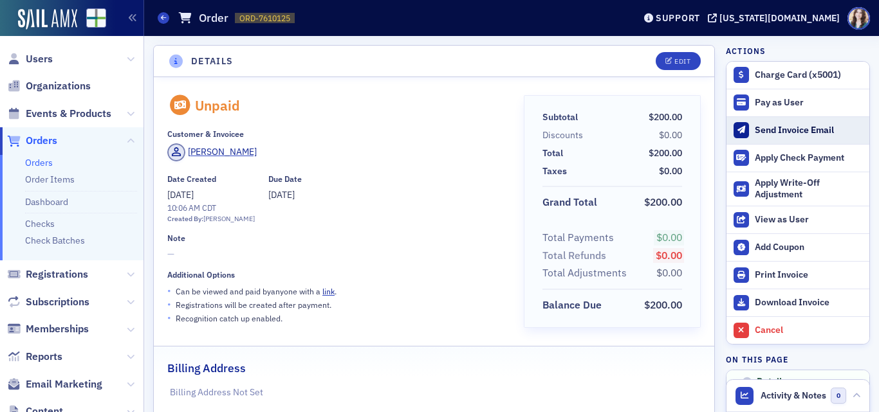
click at [755, 127] on div "Send Invoice Email" at bounding box center [809, 131] width 108 height 12
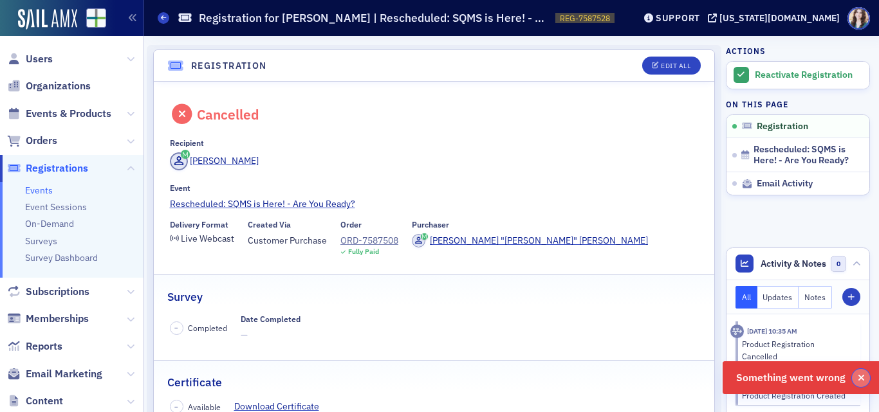
click at [860, 380] on icon "button" at bounding box center [861, 378] width 7 height 9
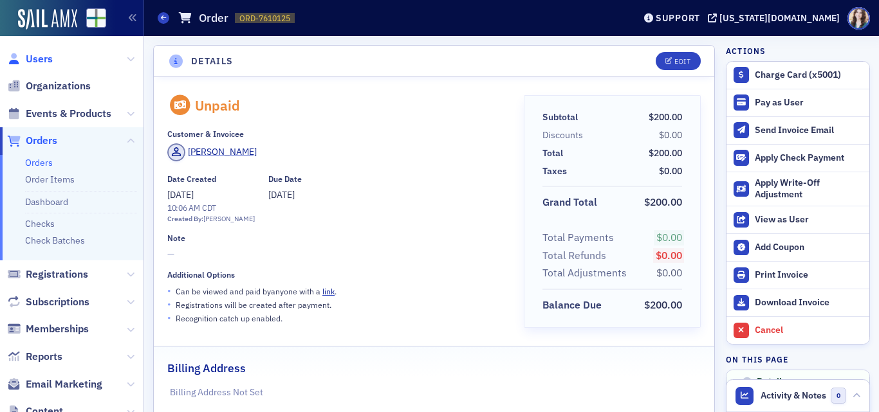
click at [31, 53] on span "Users" at bounding box center [39, 59] width 27 height 14
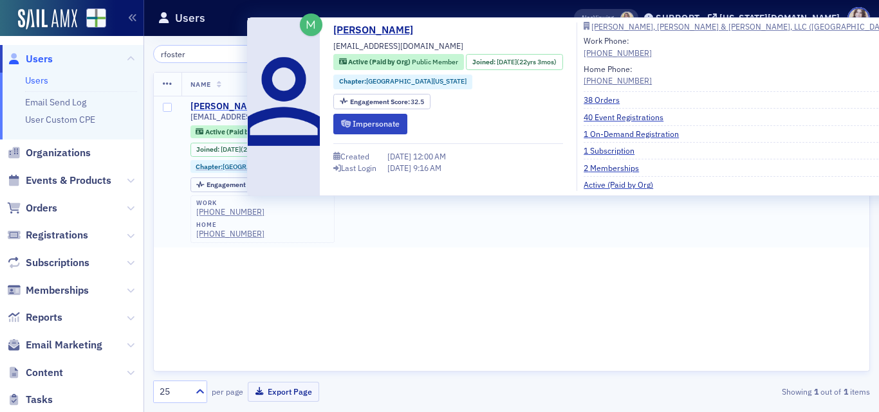
type input "rfoster"
click at [218, 104] on div "[PERSON_NAME]" at bounding box center [225, 107] width 71 height 12
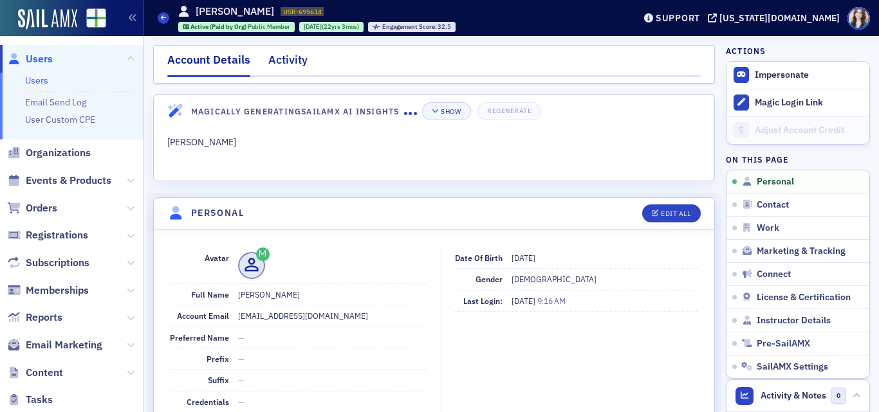
click at [293, 62] on div "Activity" at bounding box center [287, 63] width 39 height 24
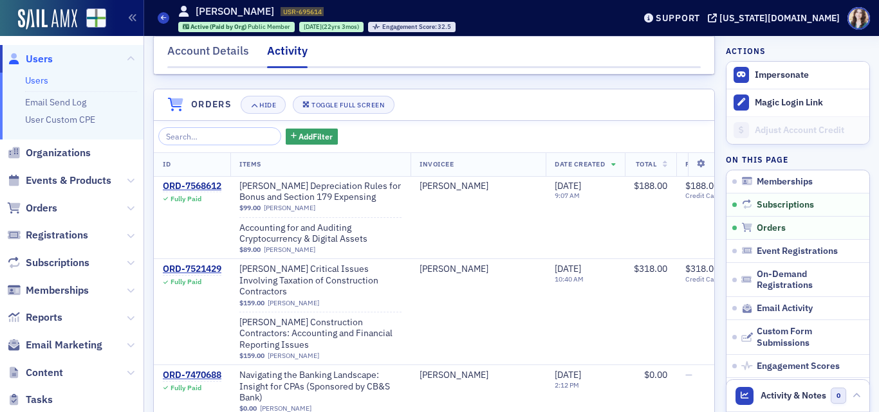
scroll to position [386, 0]
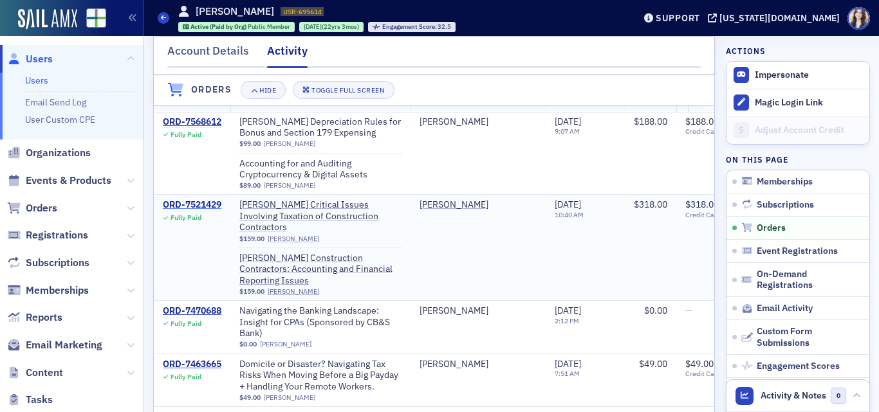
click at [207, 211] on div "ORD-7521429" at bounding box center [192, 205] width 59 height 12
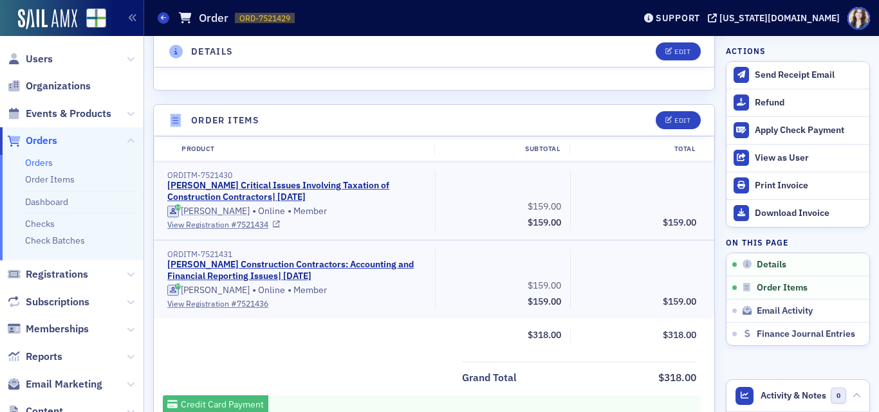
scroll to position [129, 0]
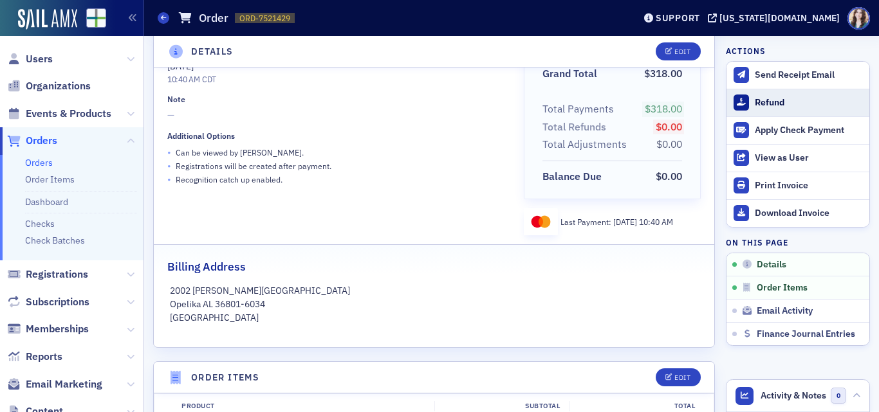
click at [769, 102] on div "Refund" at bounding box center [809, 103] width 108 height 12
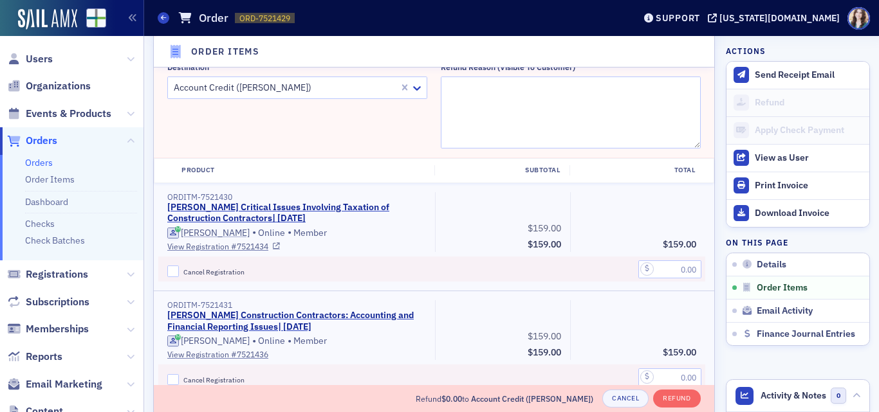
scroll to position [512, 0]
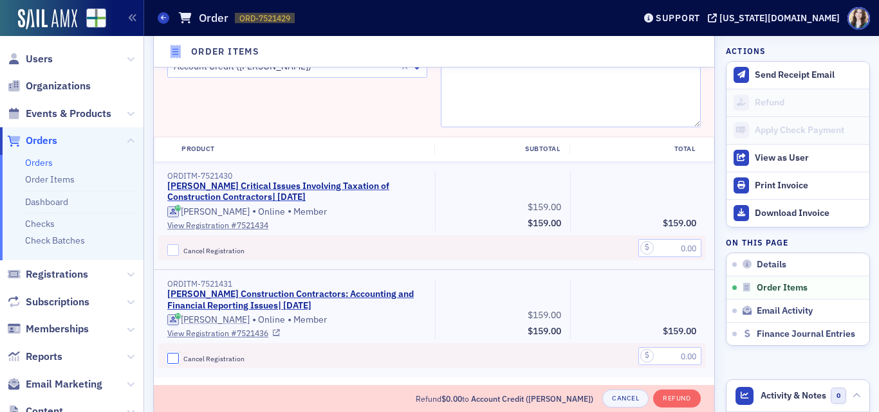
click at [174, 360] on input "Cancel Registration" at bounding box center [173, 359] width 12 height 12
checkbox input "true"
click at [656, 359] on input "text" at bounding box center [669, 356] width 63 height 18
type input "159.00"
click at [534, 91] on textarea "Refund Reason (Visible to Customer)" at bounding box center [571, 91] width 260 height 72
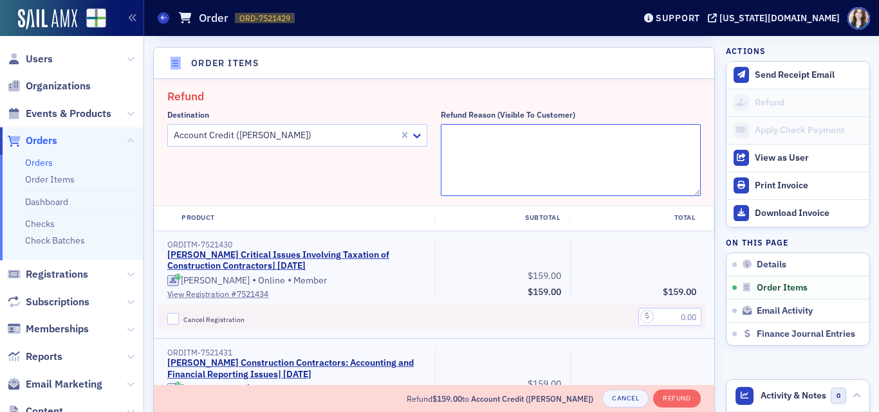
scroll to position [319, 0]
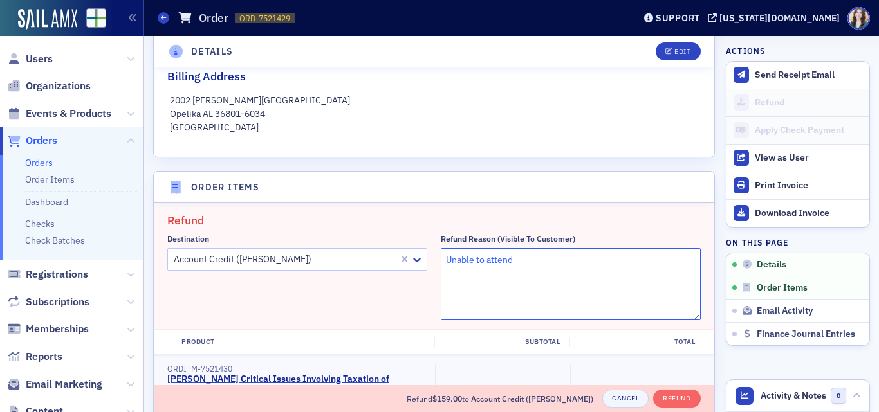
type textarea "Unable to attend"
click at [521, 163] on div "Details Edit Fully Paid Customer & Invoicee Robert Foster Date Created 6/18/202…" at bounding box center [434, 416] width 562 height 1380
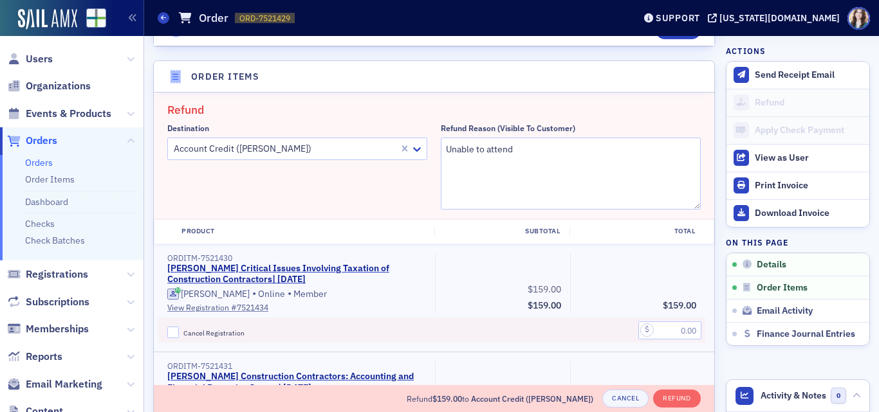
scroll to position [450, 0]
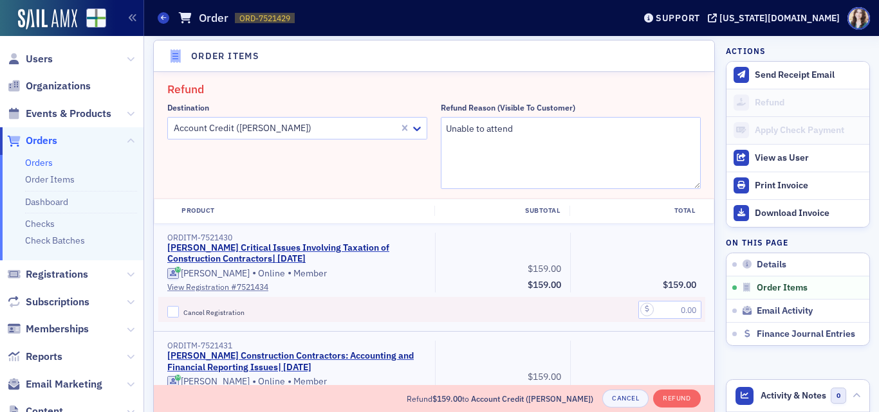
click at [157, 57] on header "Order Items" at bounding box center [434, 57] width 560 height 32
click at [156, 57] on header "Order Items" at bounding box center [434, 57] width 560 height 32
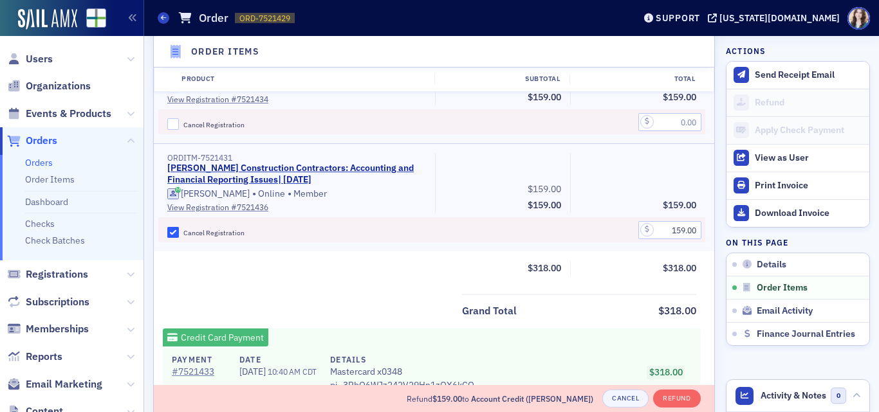
scroll to position [643, 0]
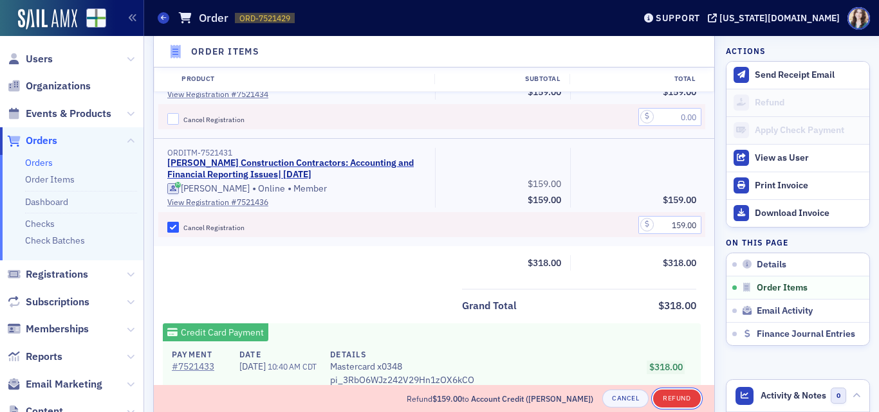
click at [675, 399] on button "Refund" at bounding box center [676, 399] width 47 height 18
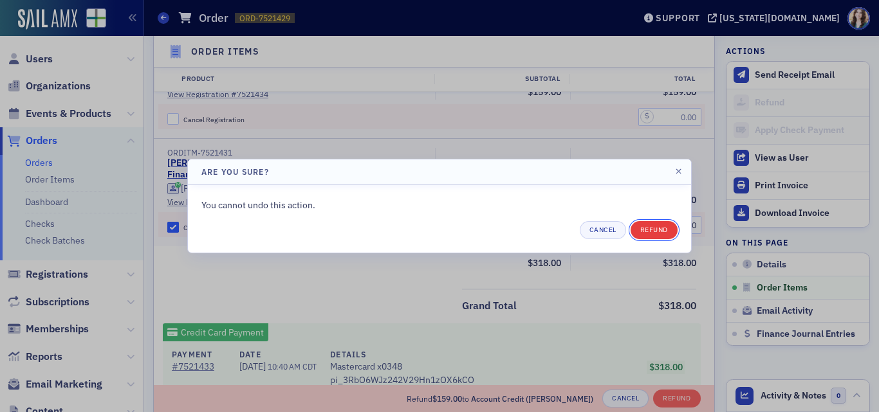
click at [656, 228] on button "Refund" at bounding box center [654, 230] width 47 height 18
